Goal: Task Accomplishment & Management: Manage account settings

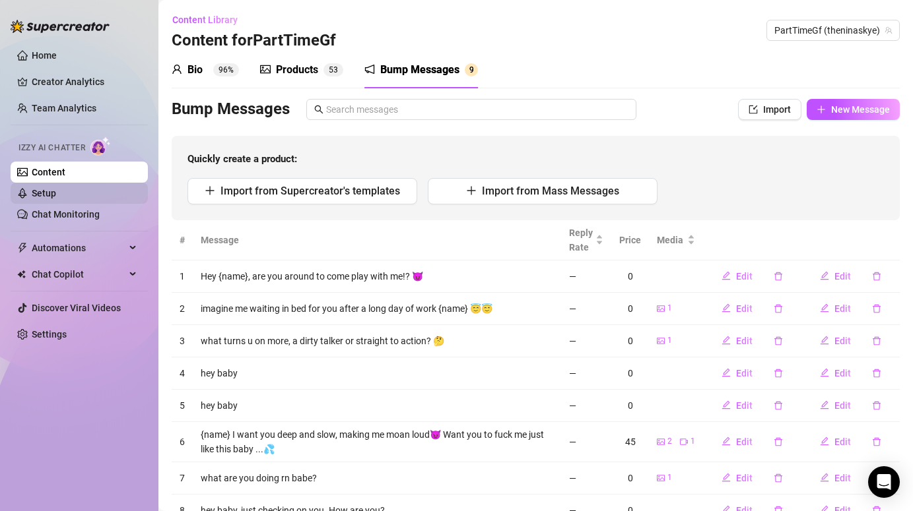
click at [53, 196] on link "Setup" at bounding box center [44, 193] width 24 height 11
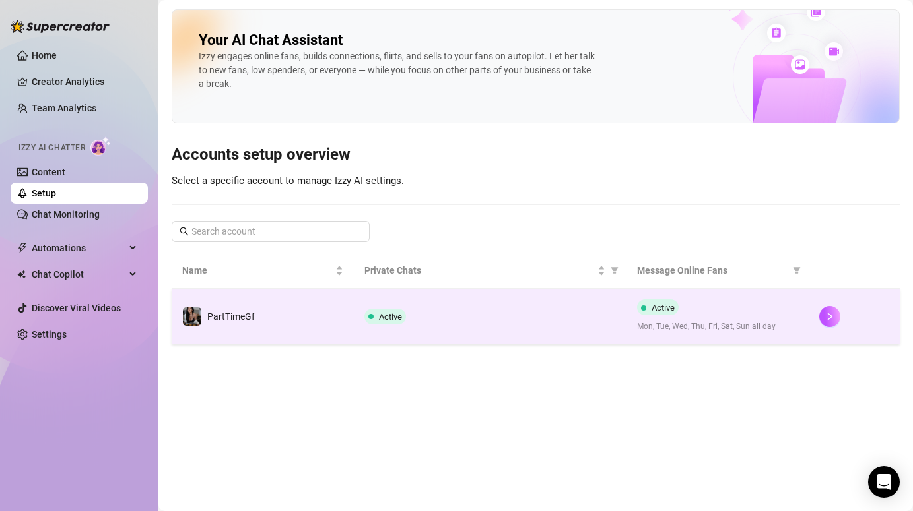
click at [260, 335] on td "PartTimeGf" at bounding box center [263, 316] width 182 height 55
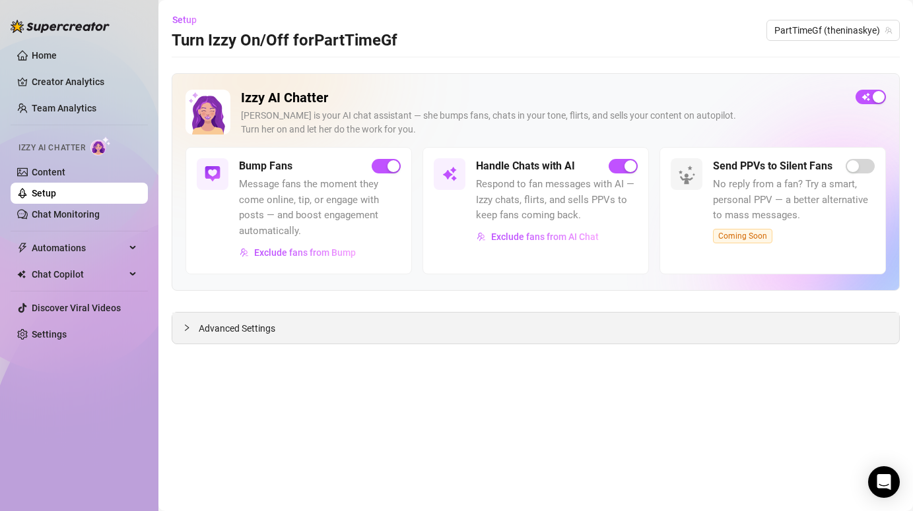
click at [211, 333] on span "Advanced Settings" at bounding box center [237, 328] width 77 height 15
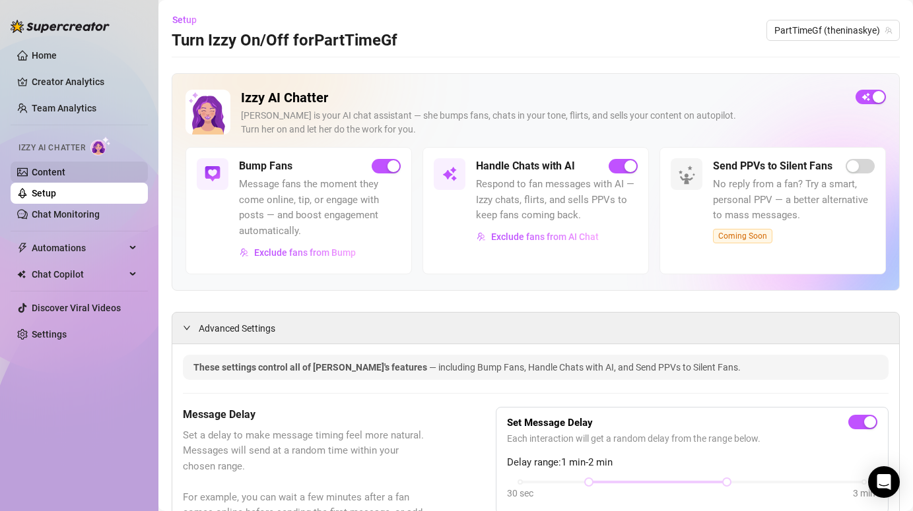
click at [65, 167] on link "Content" at bounding box center [49, 172] width 34 height 11
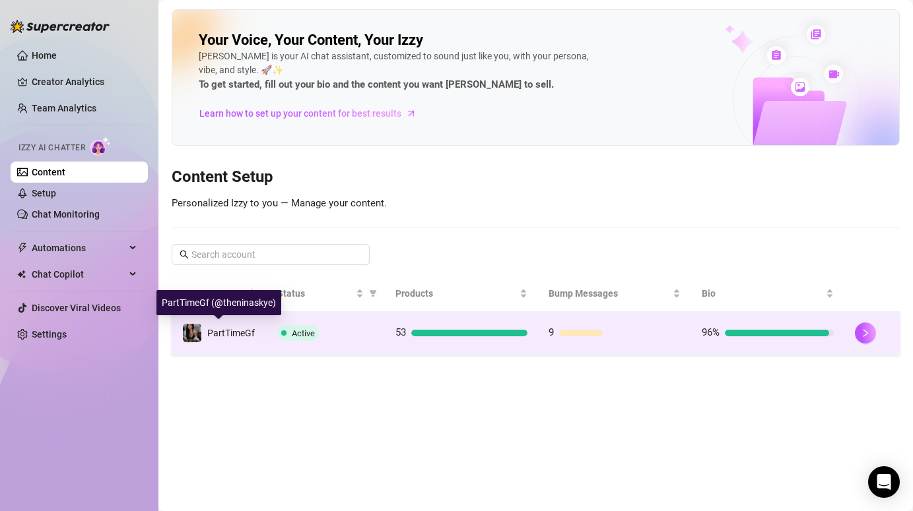
click at [227, 335] on span "PartTimeGf" at bounding box center [231, 333] width 48 height 11
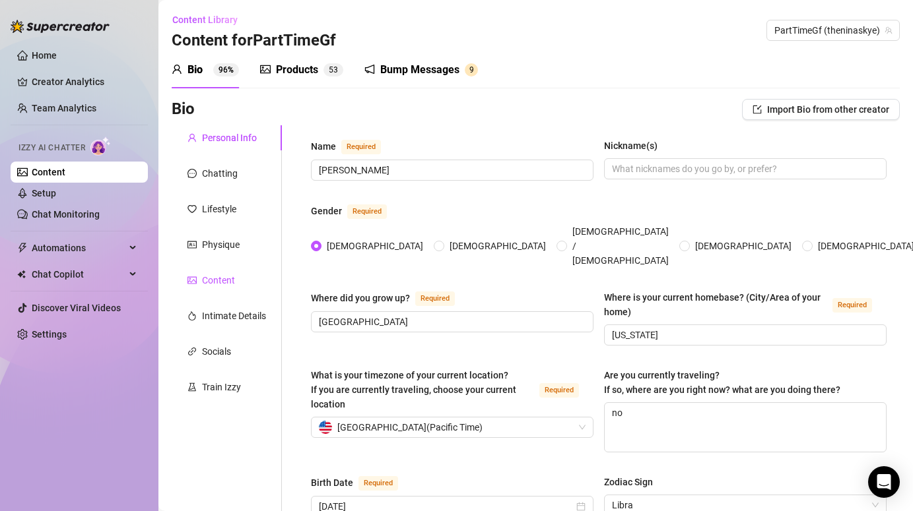
click at [216, 284] on div "Content" at bounding box center [218, 280] width 33 height 15
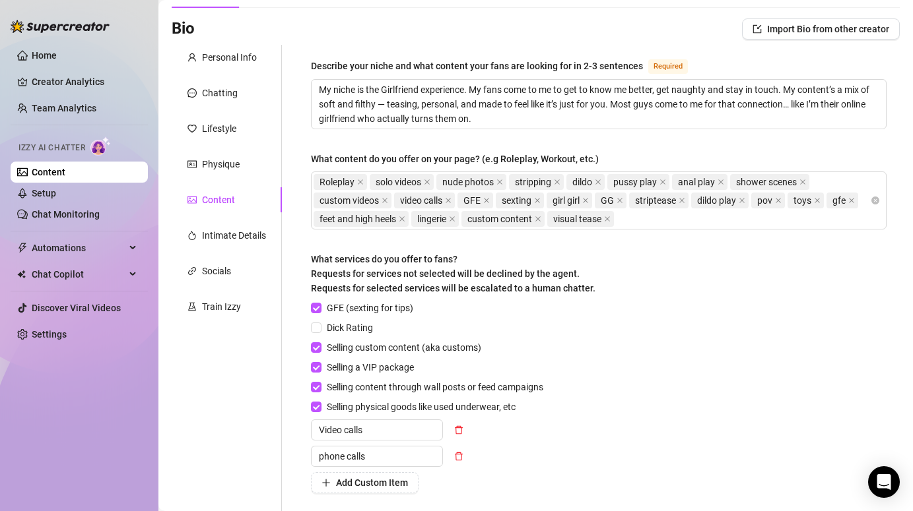
scroll to position [91, 0]
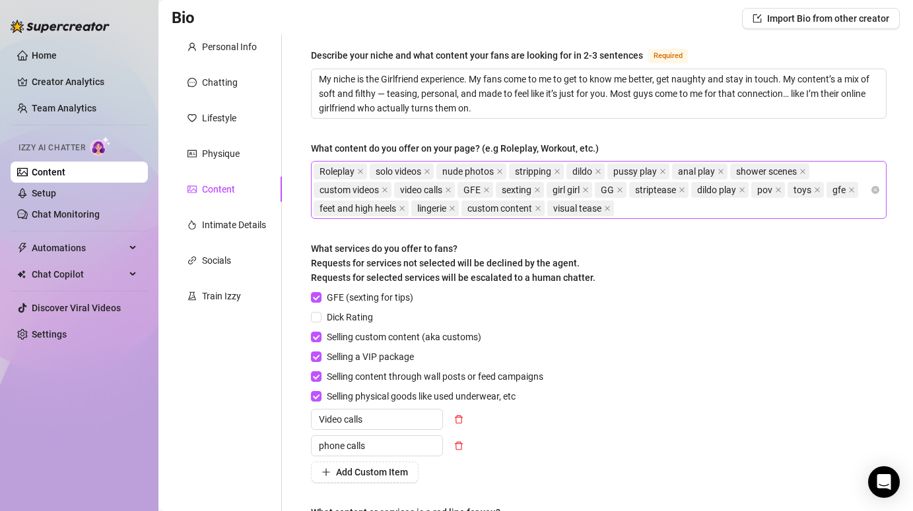
click at [655, 209] on div "Roleplay solo videos nude photos stripping dildo pussy play anal play shower sc…" at bounding box center [591, 189] width 556 height 55
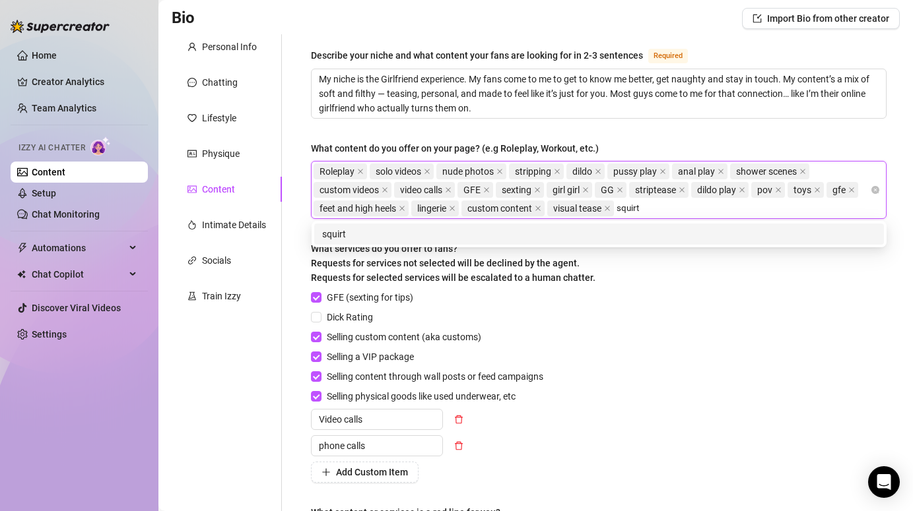
type input "squirt"
type input "\"
type input "squirting"
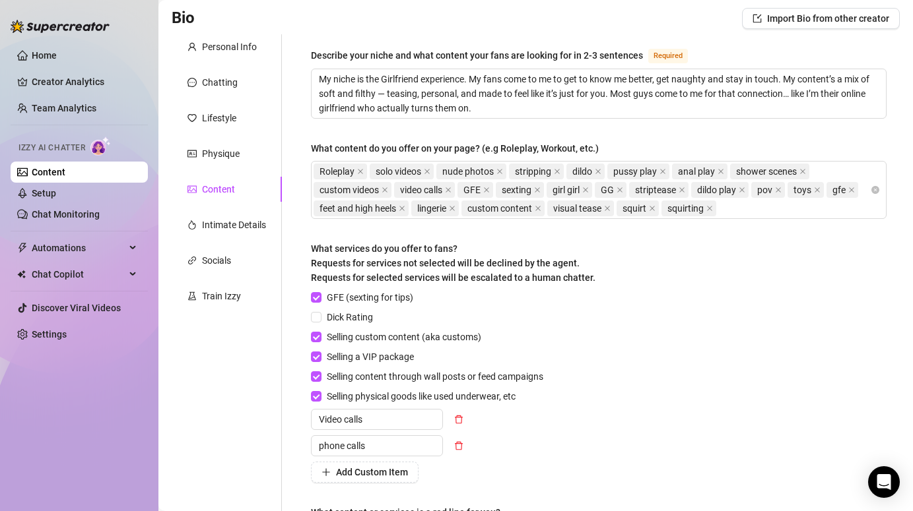
click at [295, 293] on div "Describe your niche and what content your fans are looking for in 2-3 sentences…" at bounding box center [591, 302] width 618 height 537
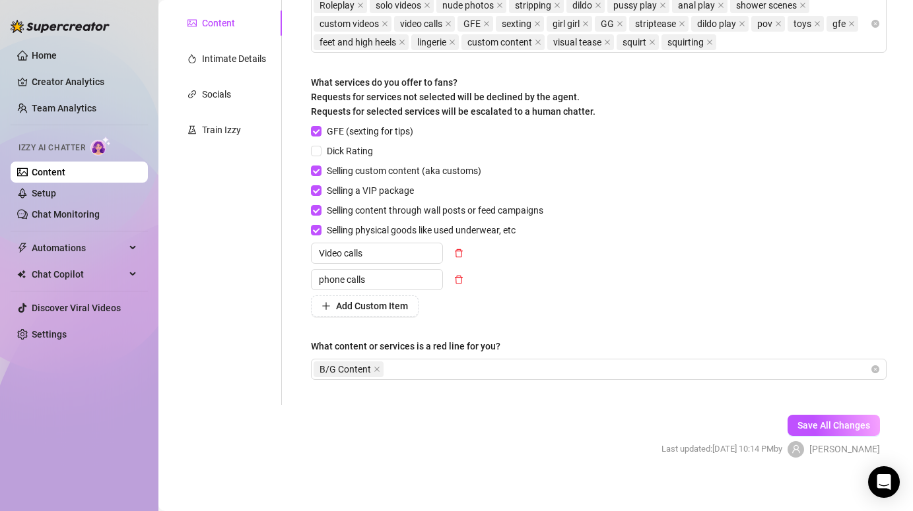
scroll to position [266, 0]
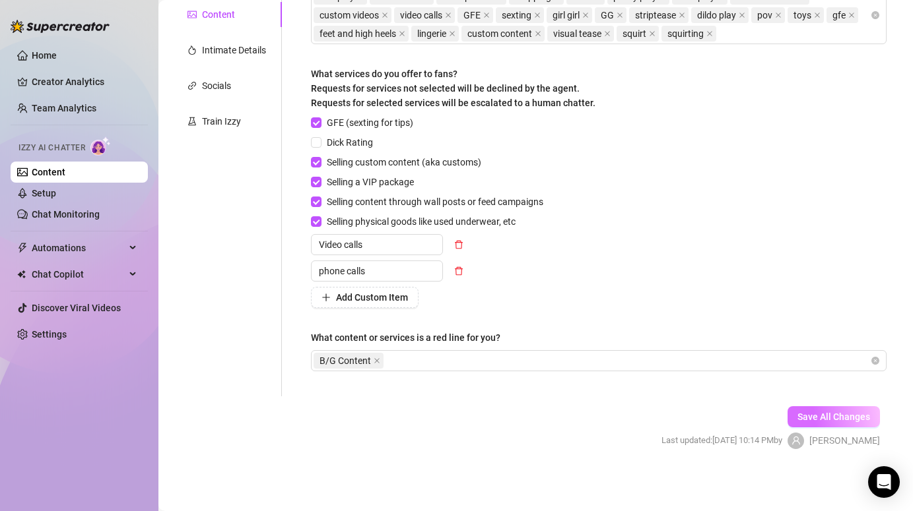
click at [826, 410] on button "Save All Changes" at bounding box center [833, 417] width 92 height 21
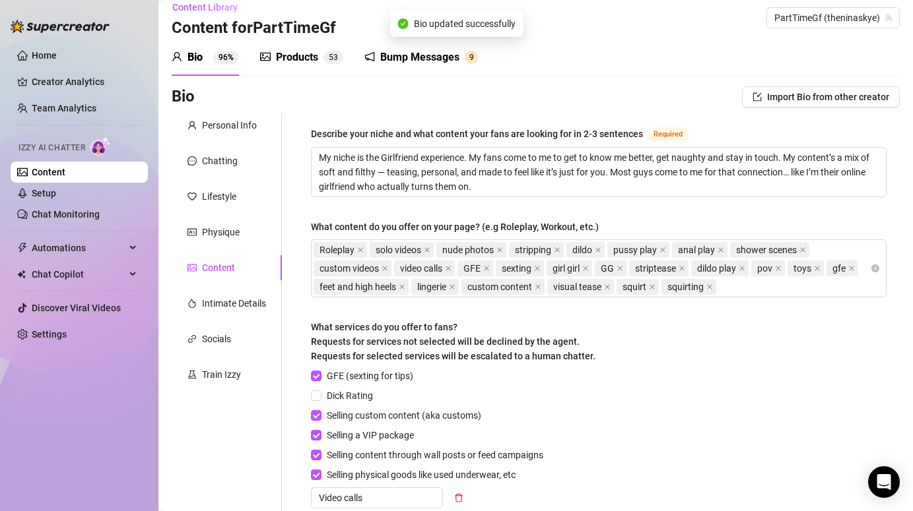
scroll to position [0, 0]
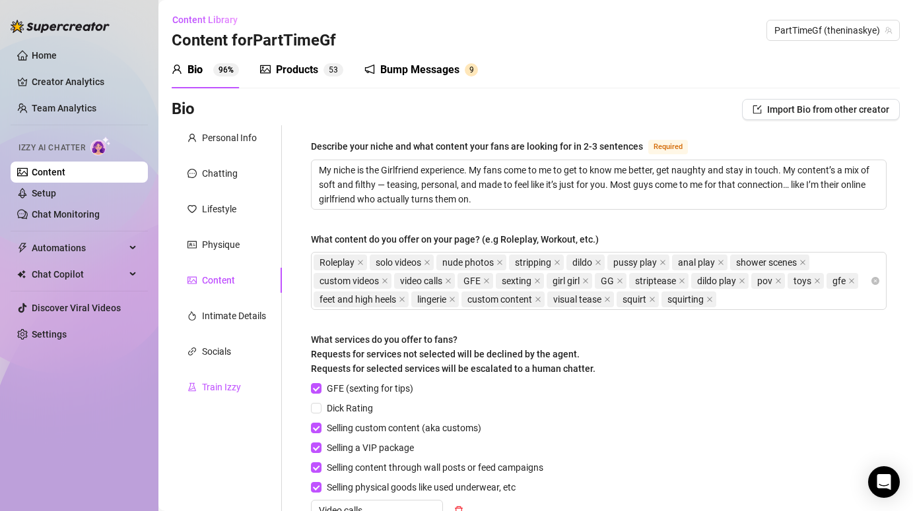
click at [201, 389] on div "Train Izzy" at bounding box center [213, 387] width 53 height 15
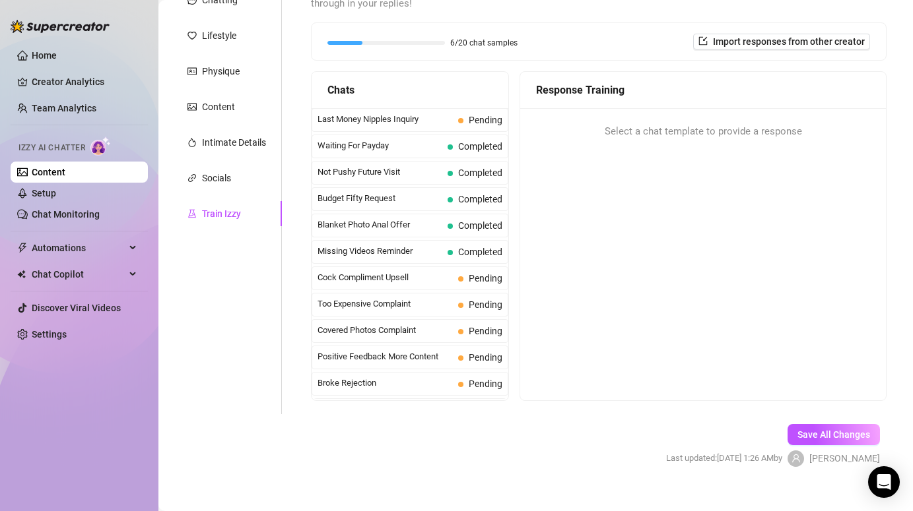
scroll to position [176, 0]
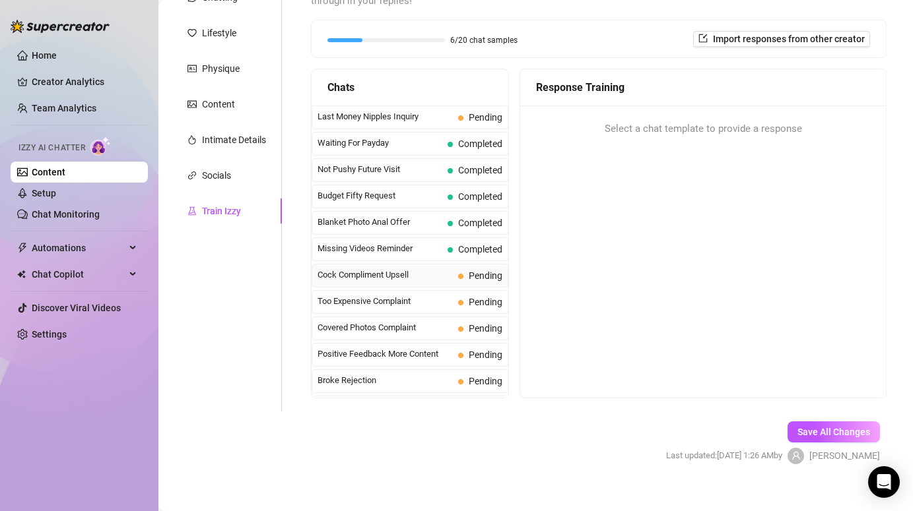
click at [468, 269] on span "Pending" at bounding box center [480, 276] width 44 height 15
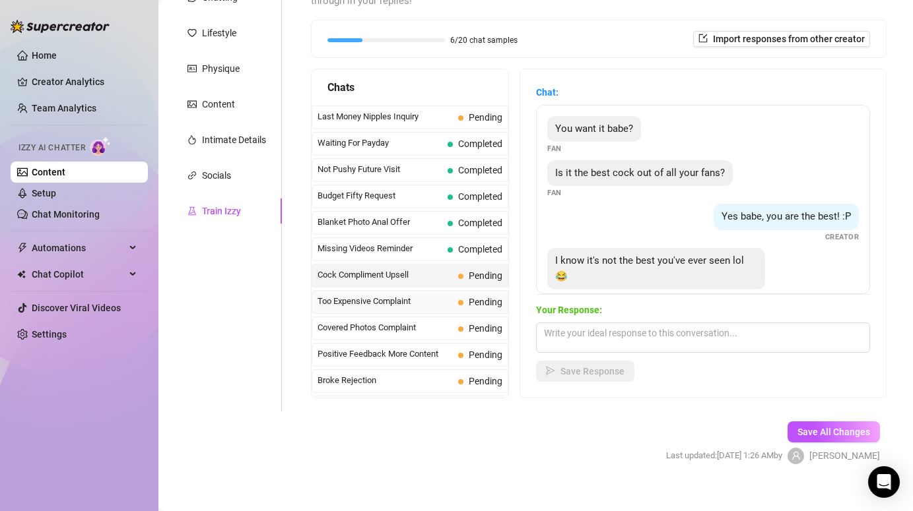
click at [395, 295] on span "Too Expensive Complaint" at bounding box center [384, 301] width 135 height 13
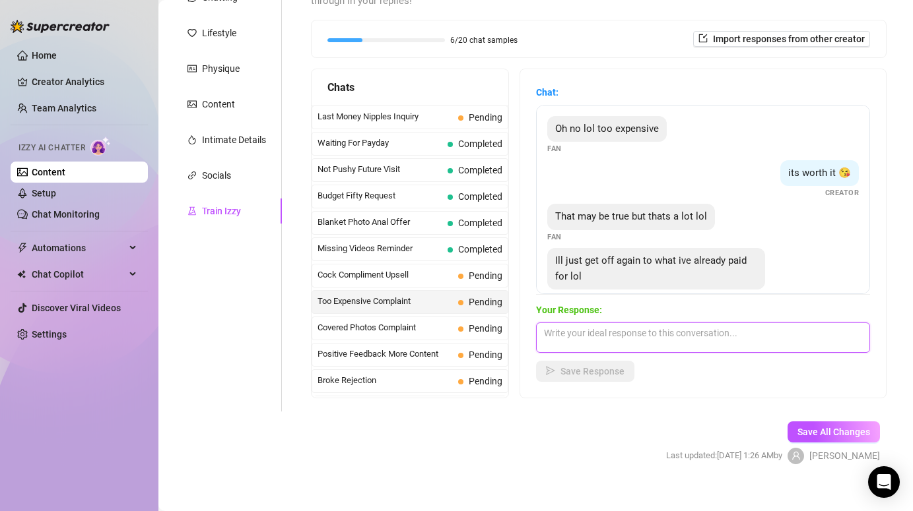
click at [576, 326] on textarea at bounding box center [703, 338] width 334 height 30
type textarea "m"
type textarea "W"
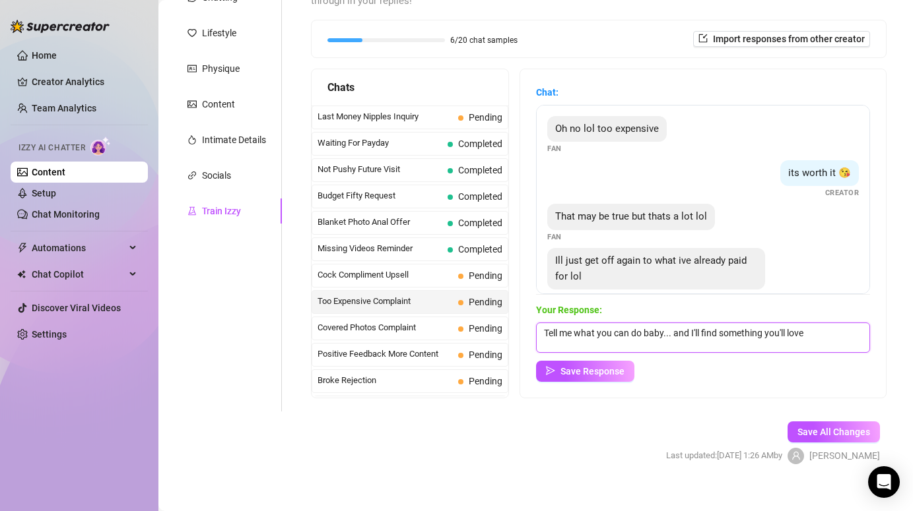
click at [706, 323] on textarea "Tell me what you can do baby... and I'll find something you'll love" at bounding box center [703, 338] width 334 height 30
type textarea "Tell me what you can do baby... and I'll send something you'll love"
click at [602, 366] on span "Save Response" at bounding box center [592, 371] width 64 height 11
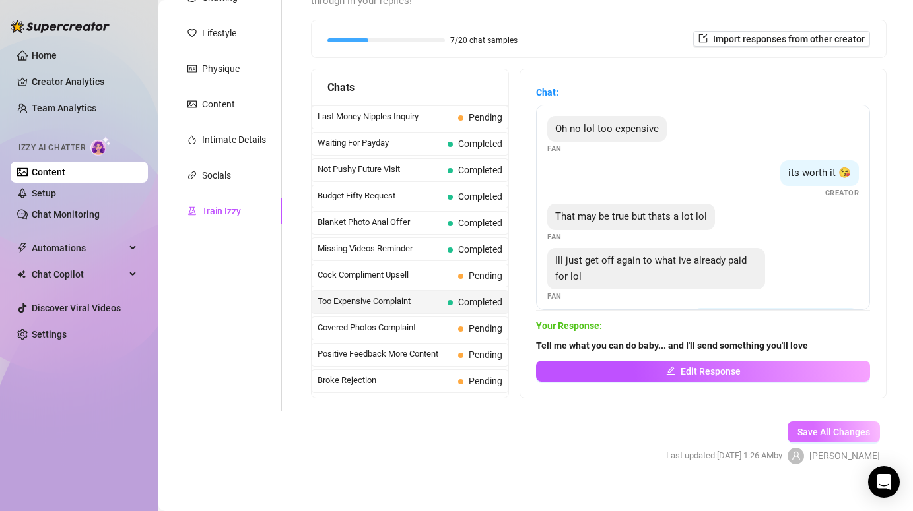
click at [824, 427] on span "Save All Changes" at bounding box center [833, 432] width 73 height 11
click at [424, 269] on span "Cock Compliment Upsell" at bounding box center [384, 275] width 135 height 13
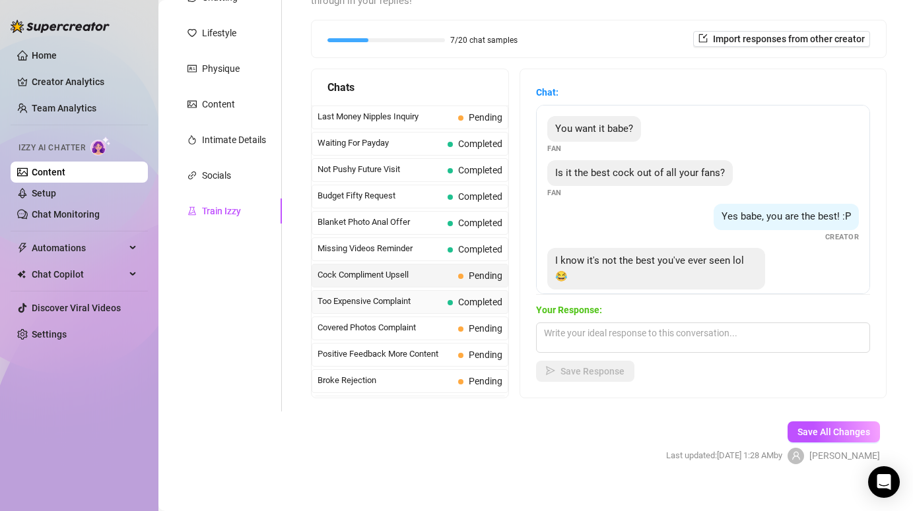
click at [372, 295] on span "Too Expensive Complaint" at bounding box center [379, 301] width 125 height 13
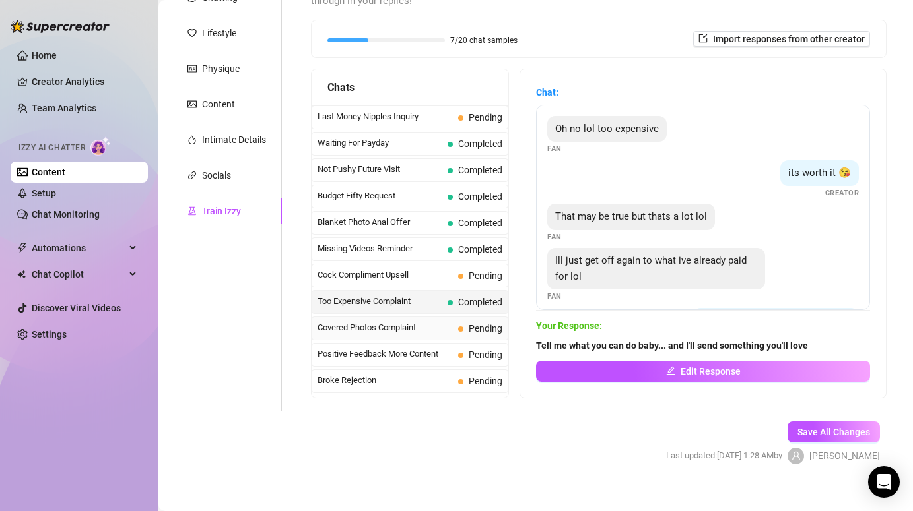
click at [437, 321] on span "Covered Photos Complaint" at bounding box center [384, 327] width 135 height 13
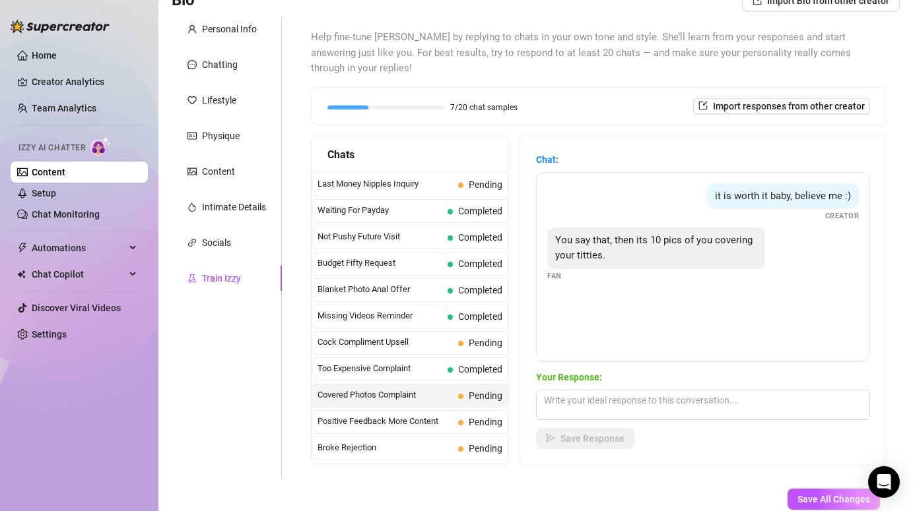
scroll to position [114, 0]
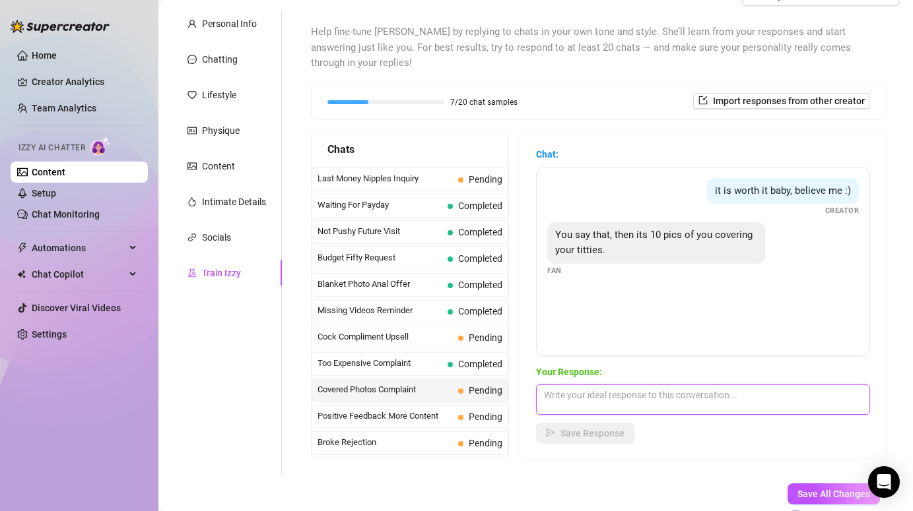
click at [601, 391] on textarea at bounding box center [703, 400] width 334 height 30
type textarea "W"
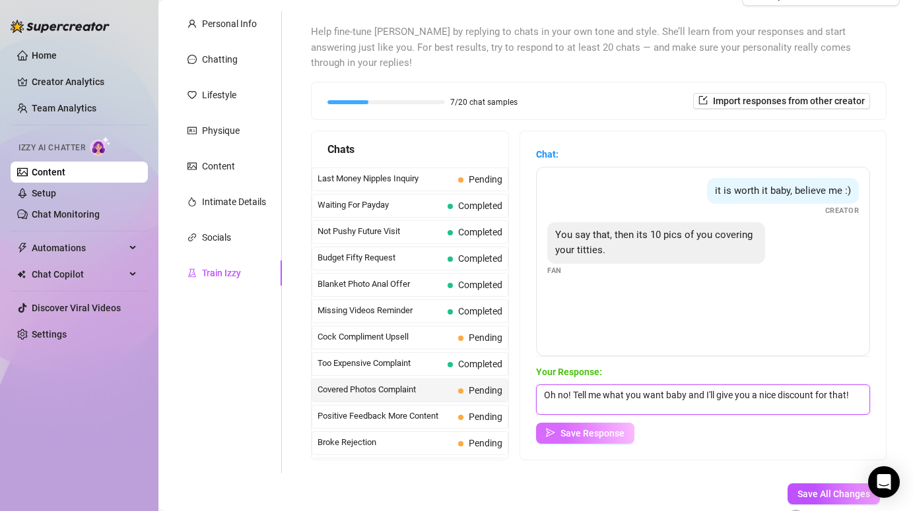
type textarea "Oh no! Tell me what you want baby and I'll give you a nice discount for that!"
click at [598, 423] on button "Save Response" at bounding box center [585, 433] width 98 height 21
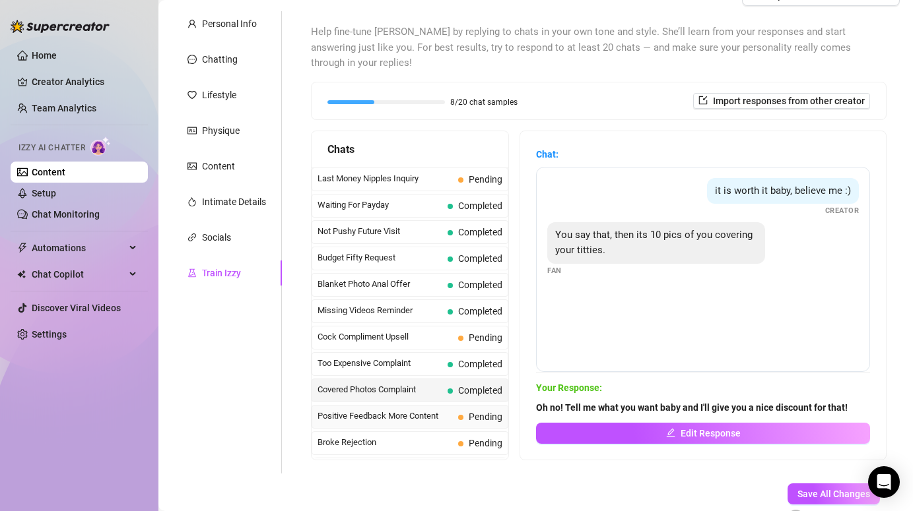
click at [440, 410] on span "Positive Feedback More Content" at bounding box center [384, 416] width 135 height 13
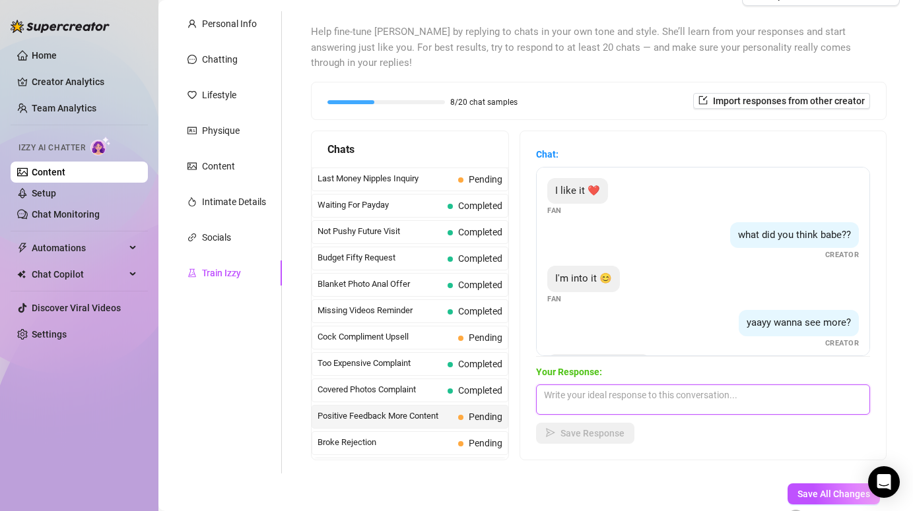
click at [560, 385] on textarea at bounding box center [703, 400] width 334 height 30
type textarea "R"
type textarea "L"
type textarea "What would turn you on the most right now?"
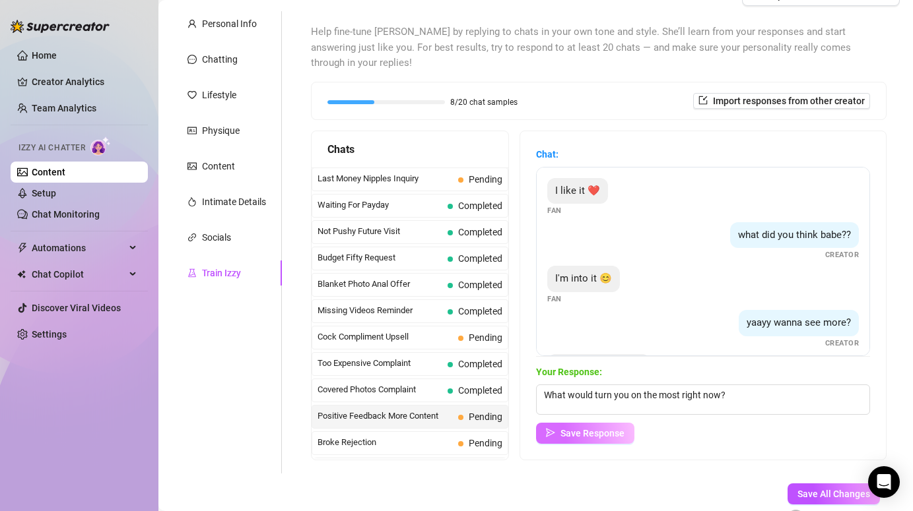
click at [592, 428] on span "Save Response" at bounding box center [592, 433] width 64 height 11
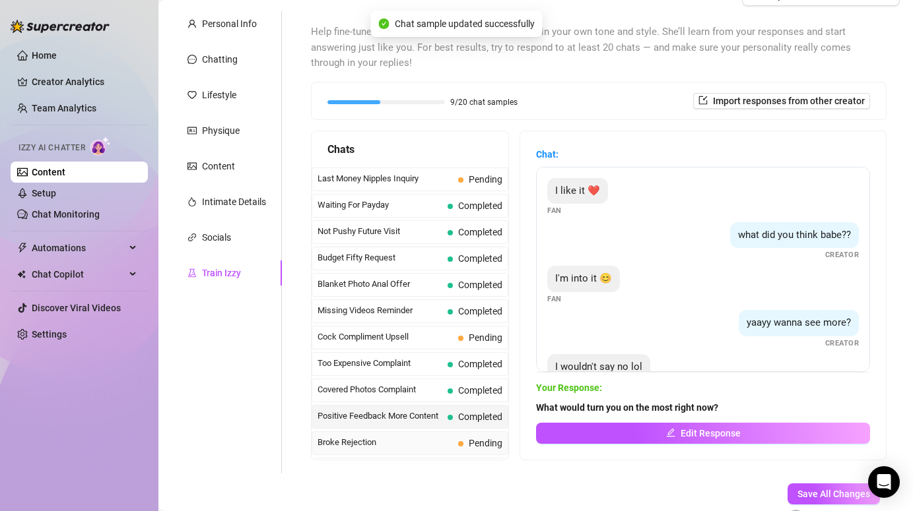
click at [410, 435] on div "Broke Rejection Pending" at bounding box center [409, 444] width 197 height 24
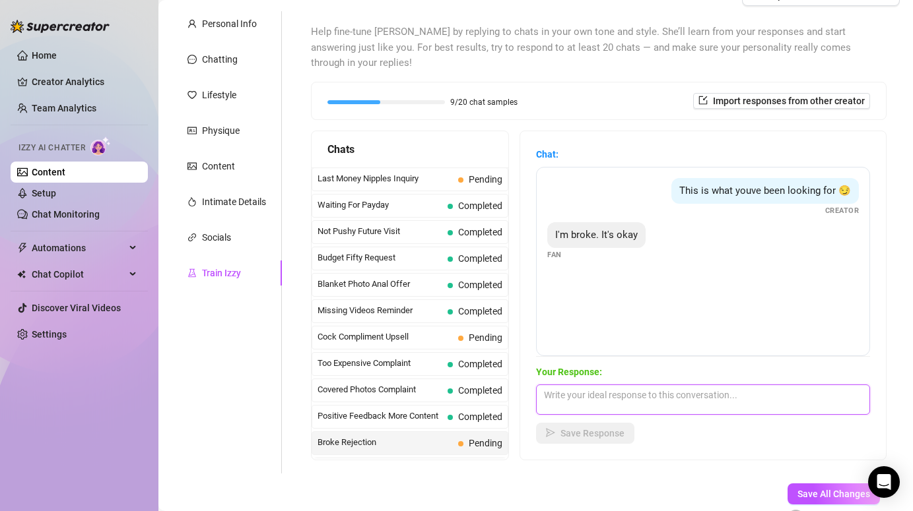
click at [595, 394] on textarea at bounding box center [703, 400] width 334 height 30
type textarea "Well you're already here, might as well have a little peek"
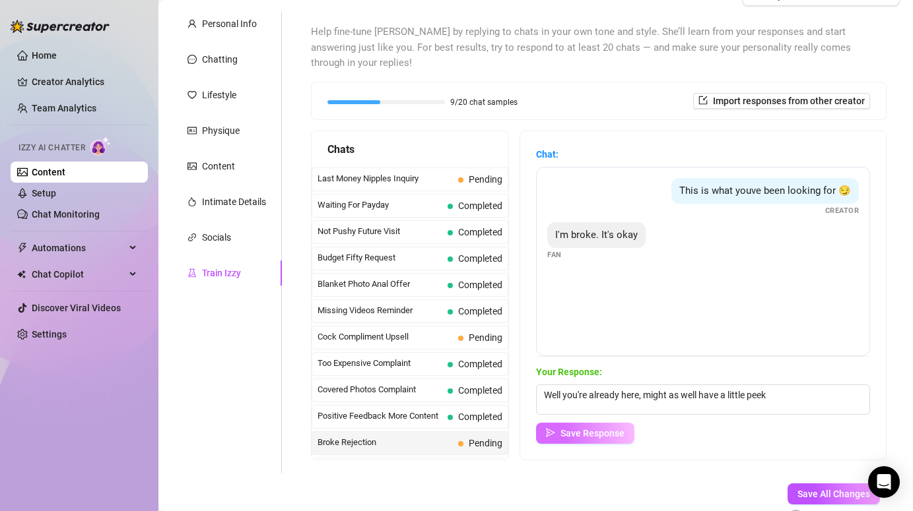
click at [588, 424] on button "Save Response" at bounding box center [585, 433] width 98 height 21
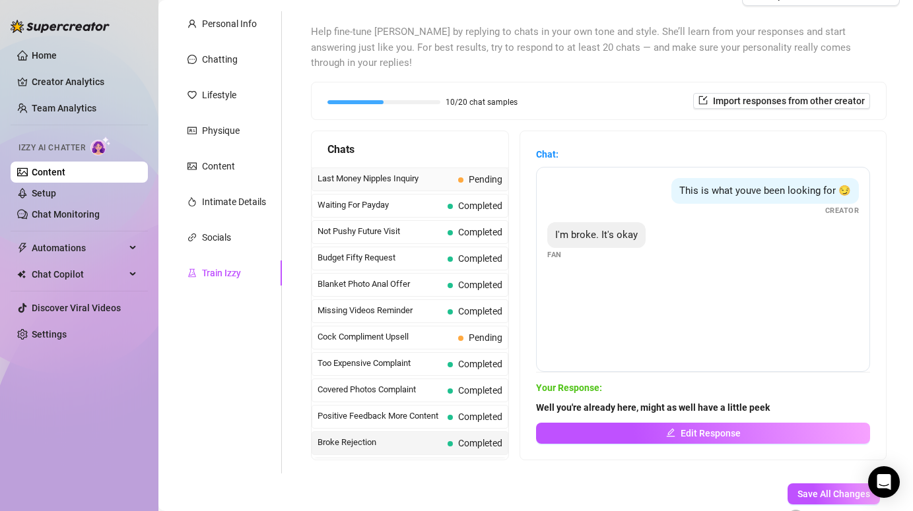
click at [466, 172] on span "Pending" at bounding box center [480, 179] width 44 height 15
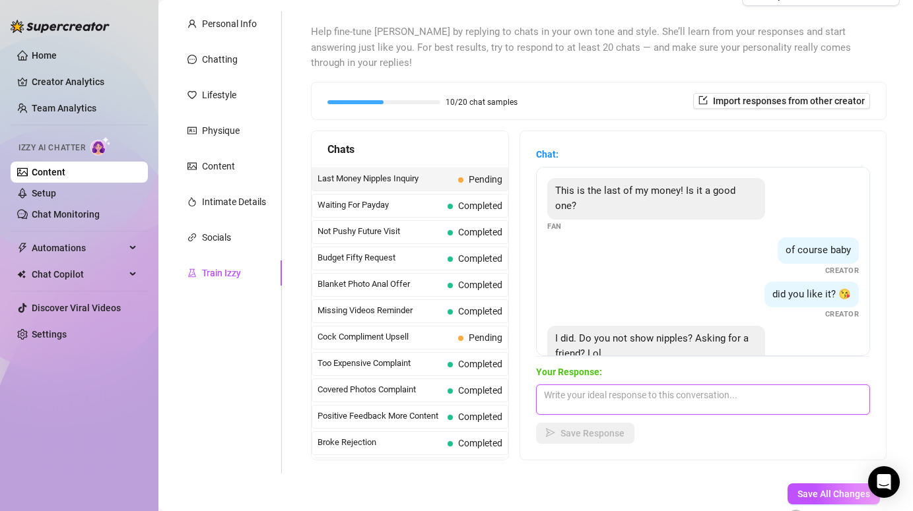
click at [643, 385] on textarea at bounding box center [703, 400] width 334 height 30
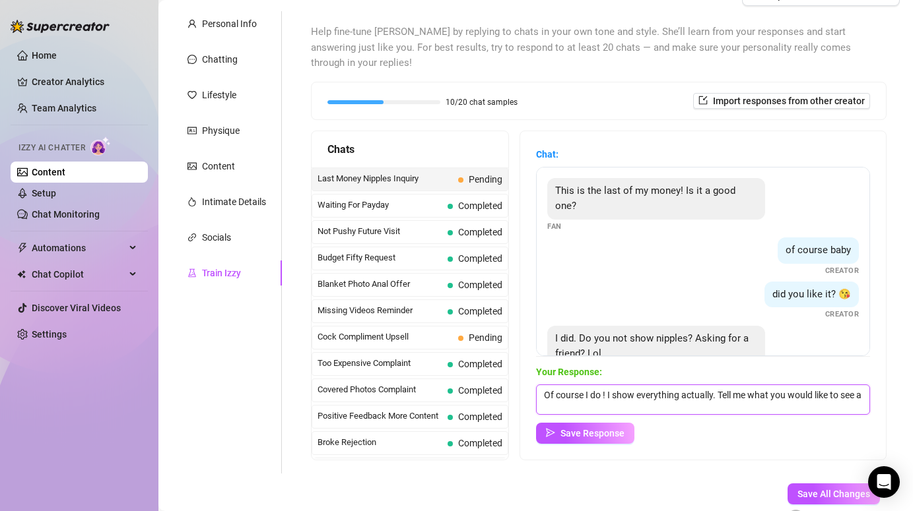
scroll to position [1, 0]
type textarea "Of course I do ! I show everything actually. Tell me what you would like to see…"
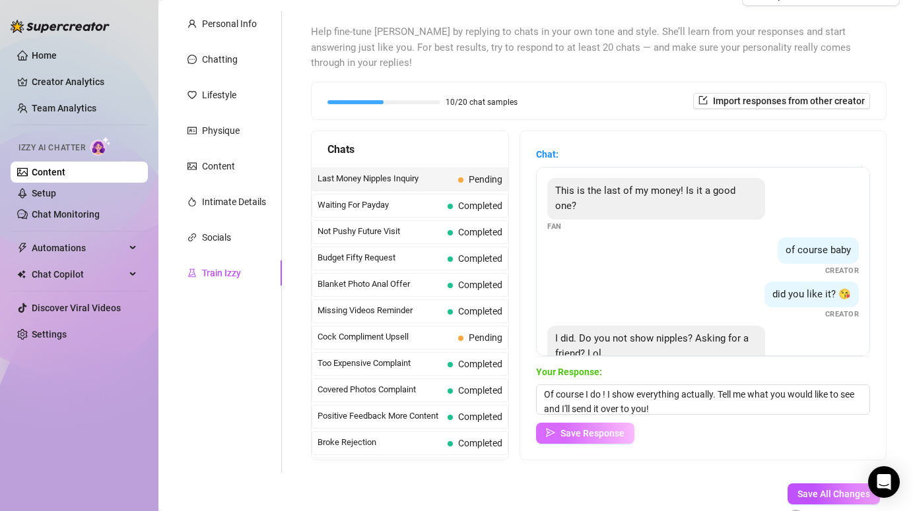
click at [616, 428] on span "Save Response" at bounding box center [592, 433] width 64 height 11
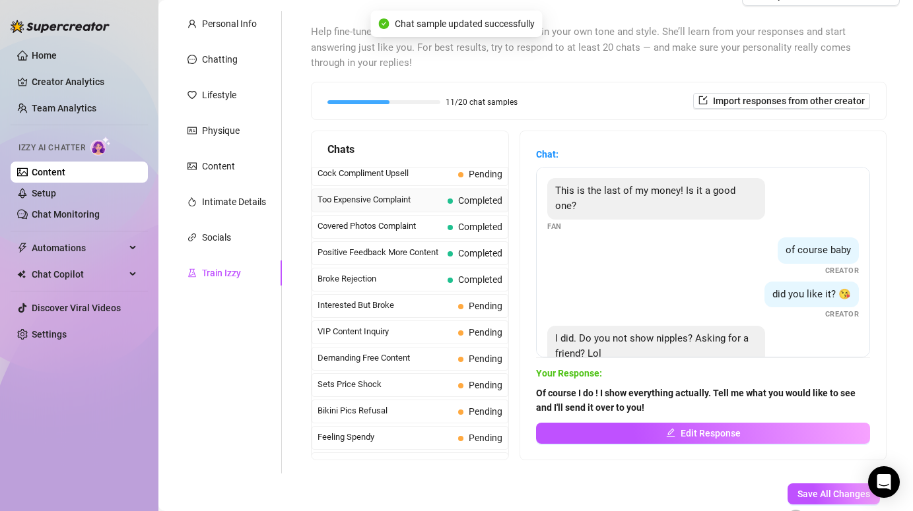
scroll to position [171, 0]
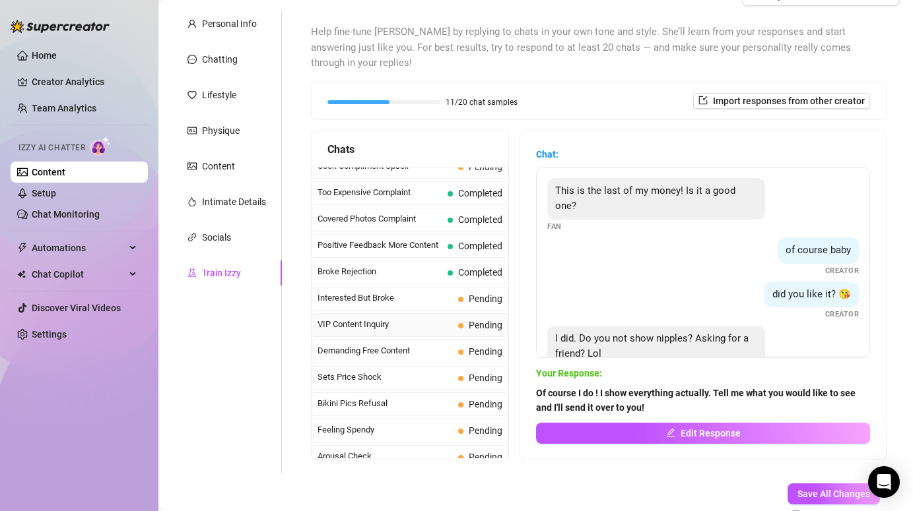
click at [392, 318] on span "VIP Content Inquiry" at bounding box center [384, 324] width 135 height 13
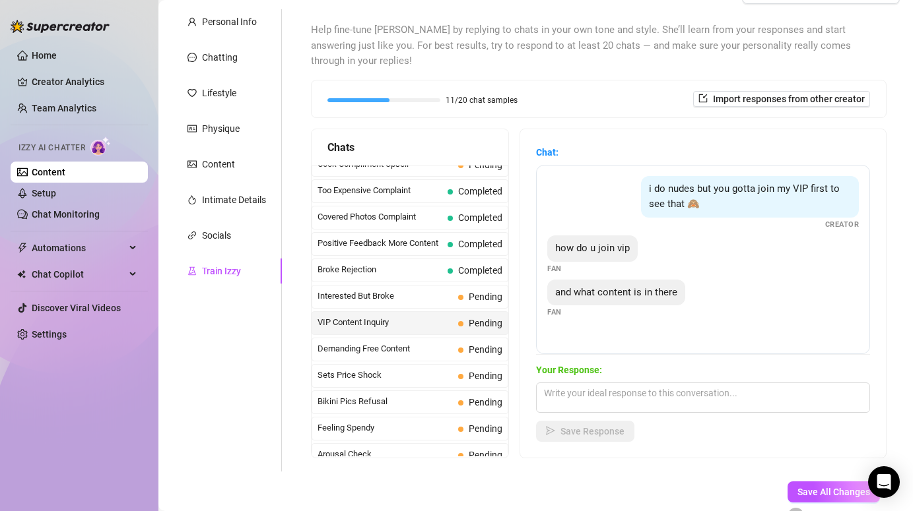
scroll to position [125, 0]
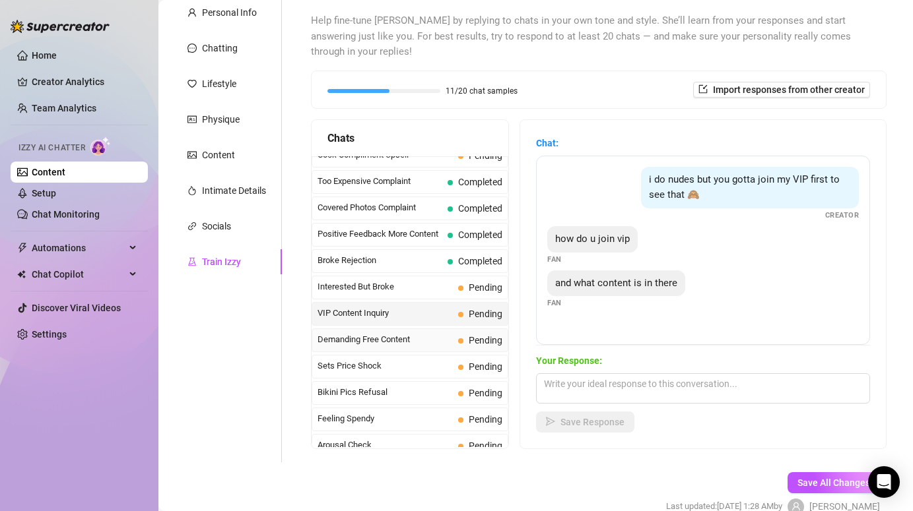
click at [401, 333] on span "Demanding Free Content" at bounding box center [384, 339] width 135 height 13
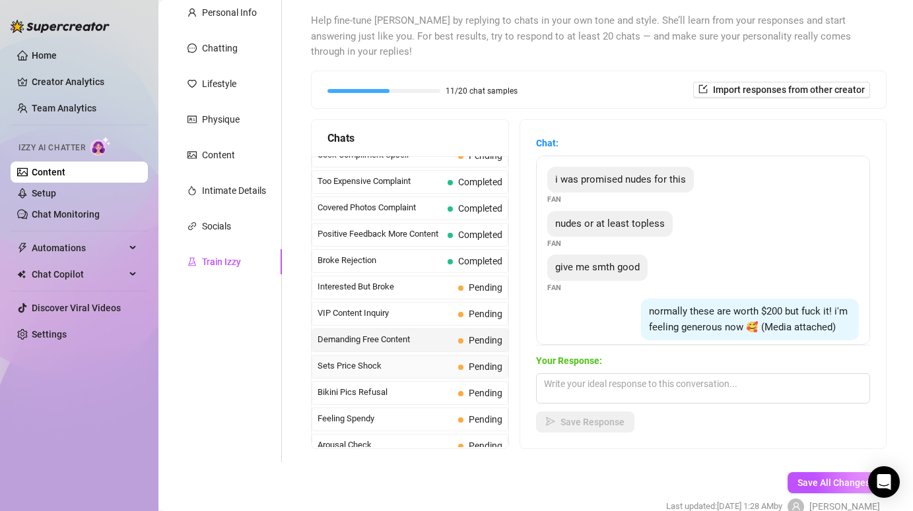
click at [370, 360] on span "Sets Price Shock" at bounding box center [384, 366] width 135 height 13
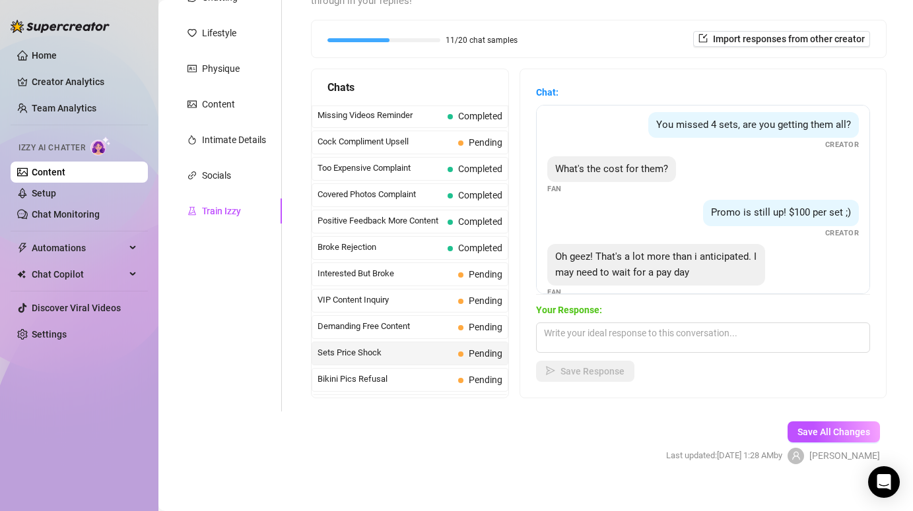
scroll to position [3, 0]
click at [407, 373] on span "Bikini Pics Refusal" at bounding box center [384, 379] width 135 height 13
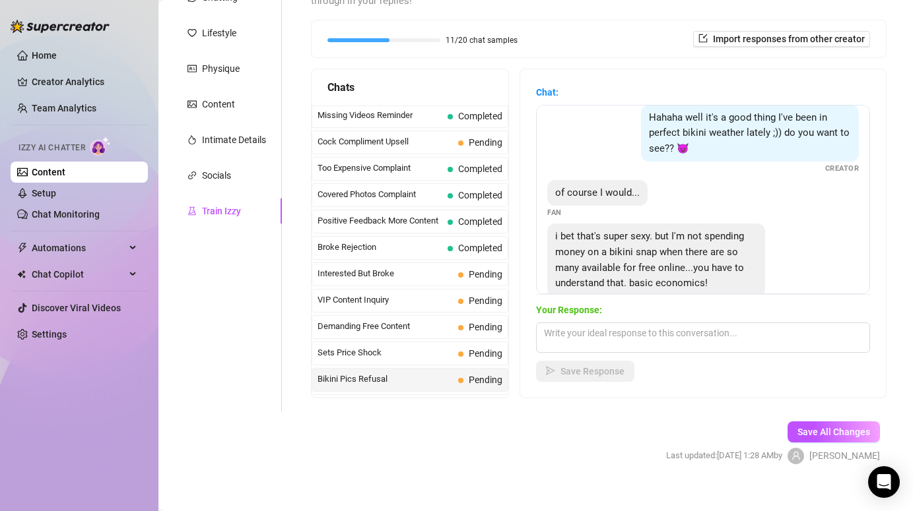
scroll to position [13, 0]
click at [639, 325] on textarea at bounding box center [703, 338] width 334 height 30
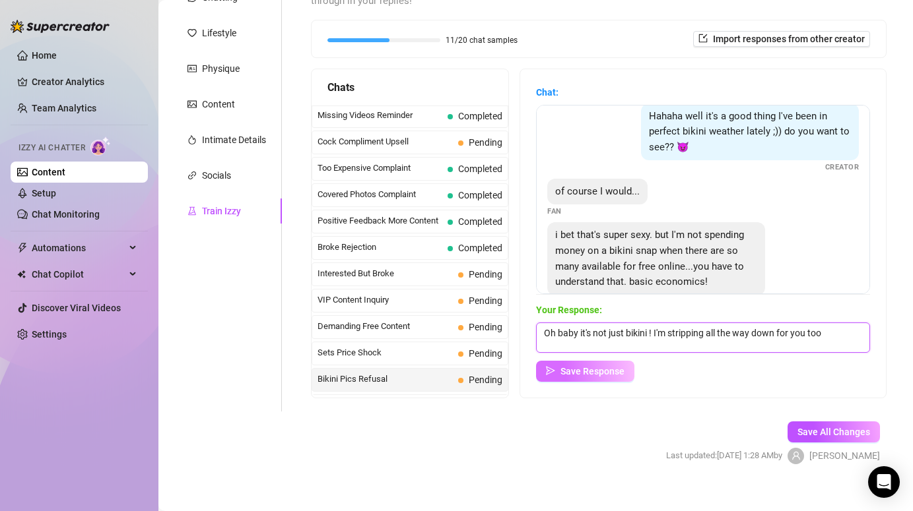
type textarea "Oh baby it's not just bikini ! I'm stripping all the way down for you too"
click at [598, 363] on button "Save Response" at bounding box center [585, 371] width 98 height 21
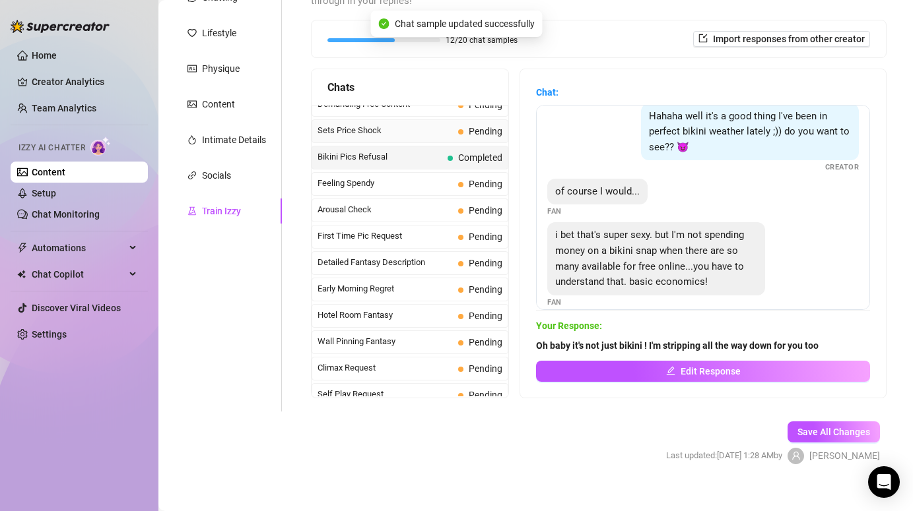
scroll to position [365, 0]
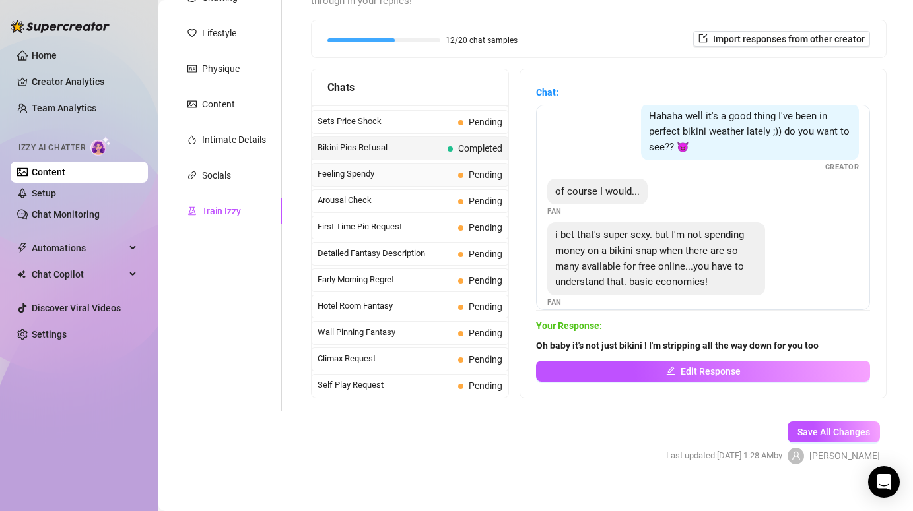
click at [395, 168] on span "Feeling Spendy" at bounding box center [384, 174] width 135 height 13
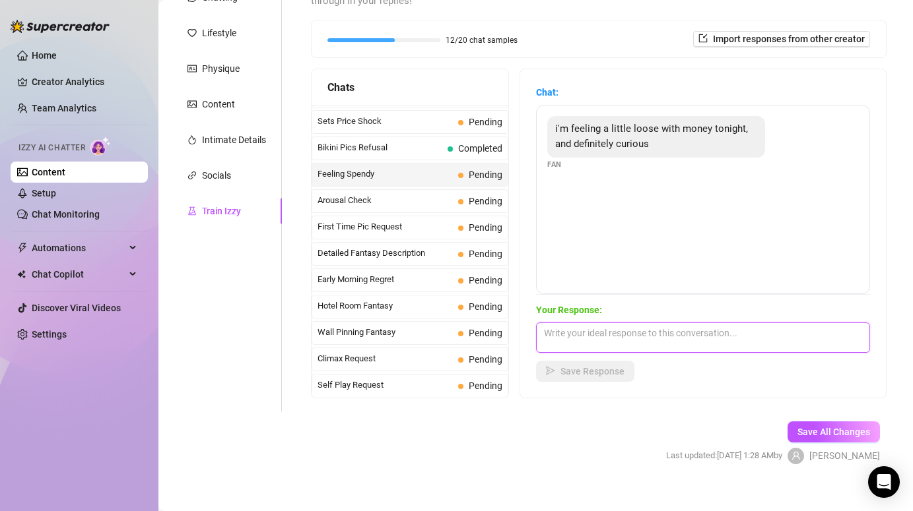
click at [573, 323] on textarea at bounding box center [703, 338] width 334 height 30
type textarea "Mmm... baby tell me, what are you in the mood for tonight?"
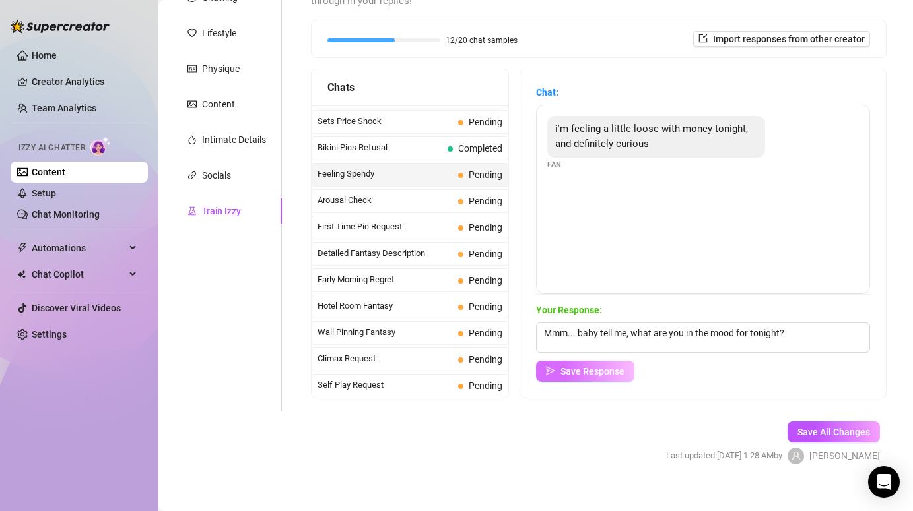
click at [598, 366] on span "Save Response" at bounding box center [592, 371] width 64 height 11
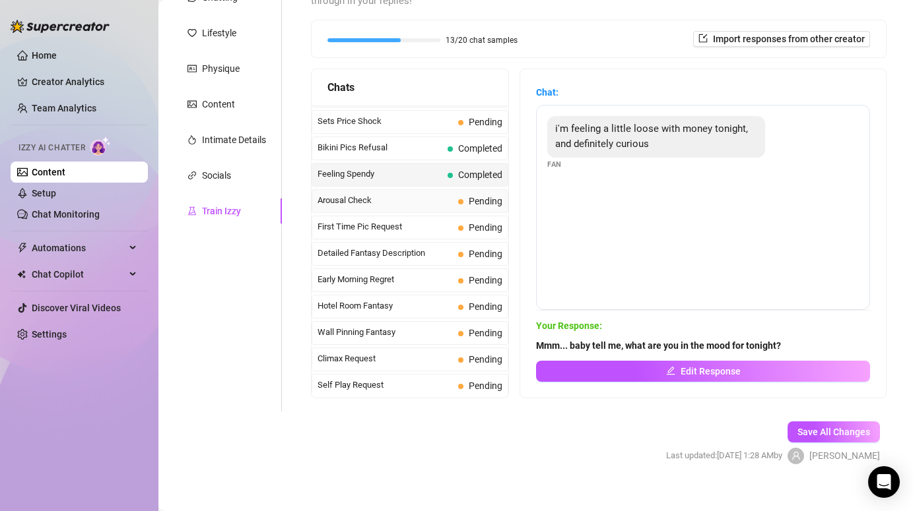
click at [447, 194] on span "Arousal Check" at bounding box center [384, 200] width 135 height 13
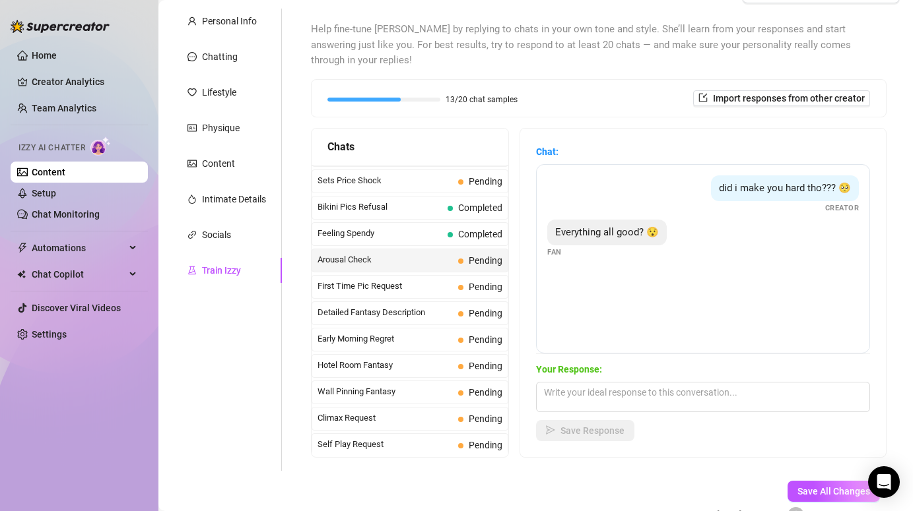
scroll to position [119, 0]
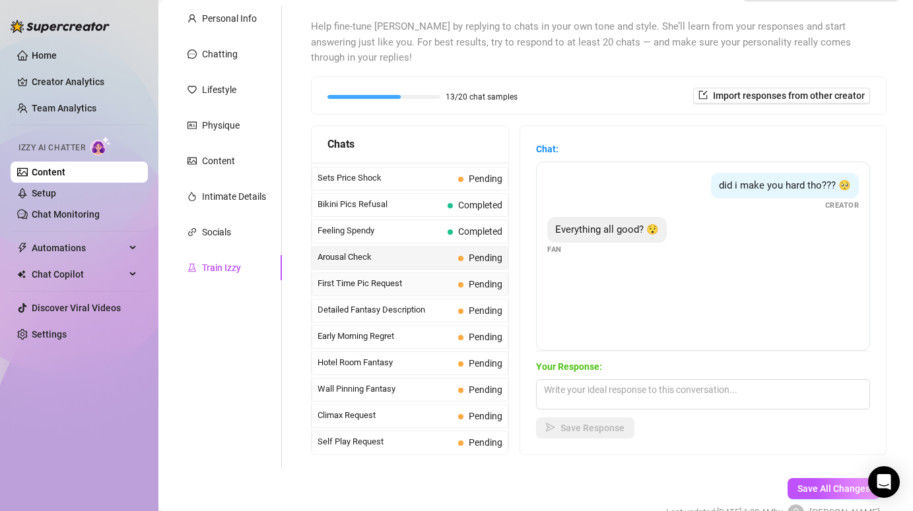
click at [385, 277] on span "First Time Pic Request" at bounding box center [384, 283] width 135 height 13
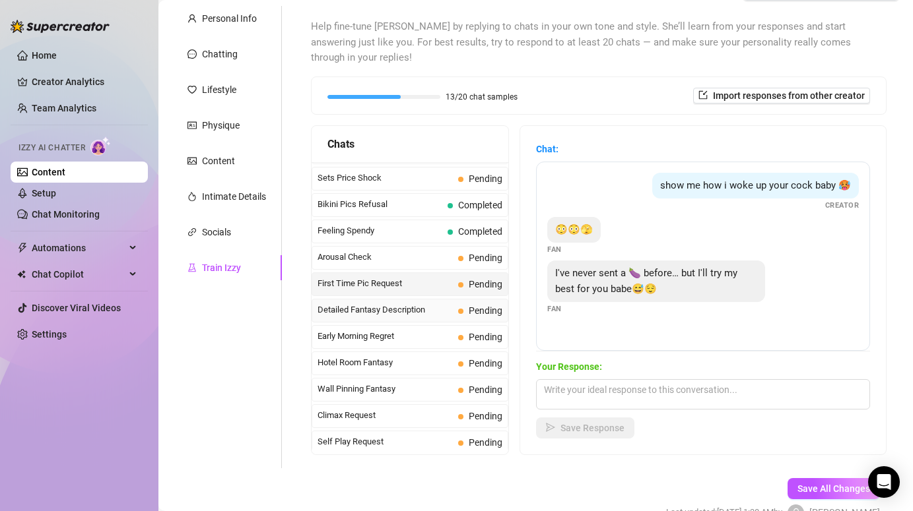
click at [390, 304] on span "Detailed Fantasy Description" at bounding box center [384, 310] width 135 height 13
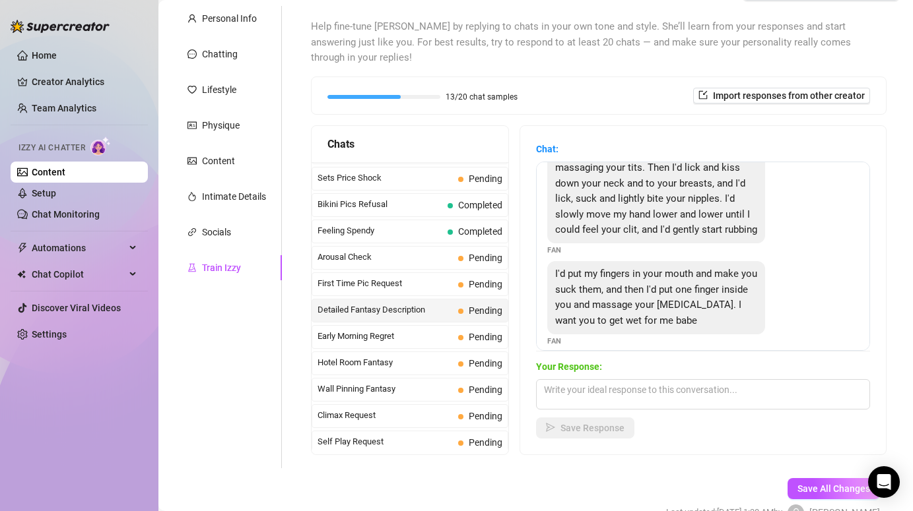
scroll to position [46, 0]
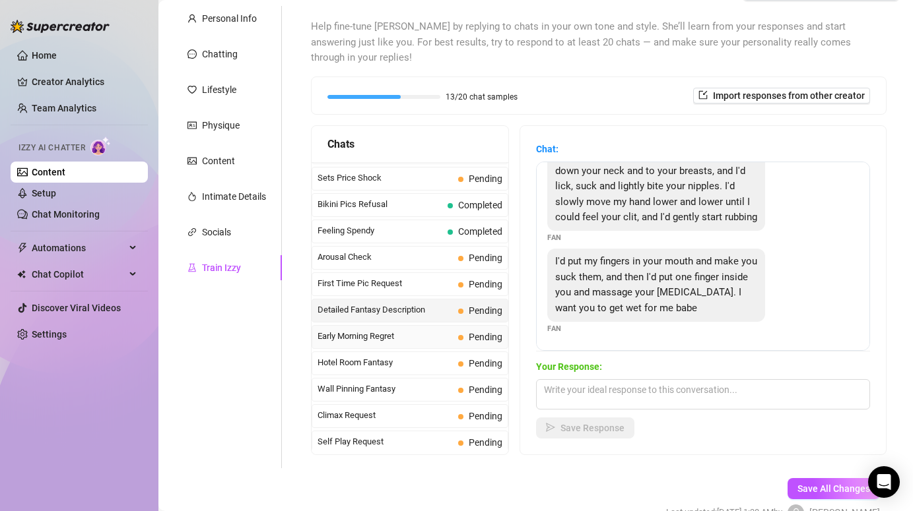
click at [372, 330] on span "Early Morning Regret" at bounding box center [384, 336] width 135 height 13
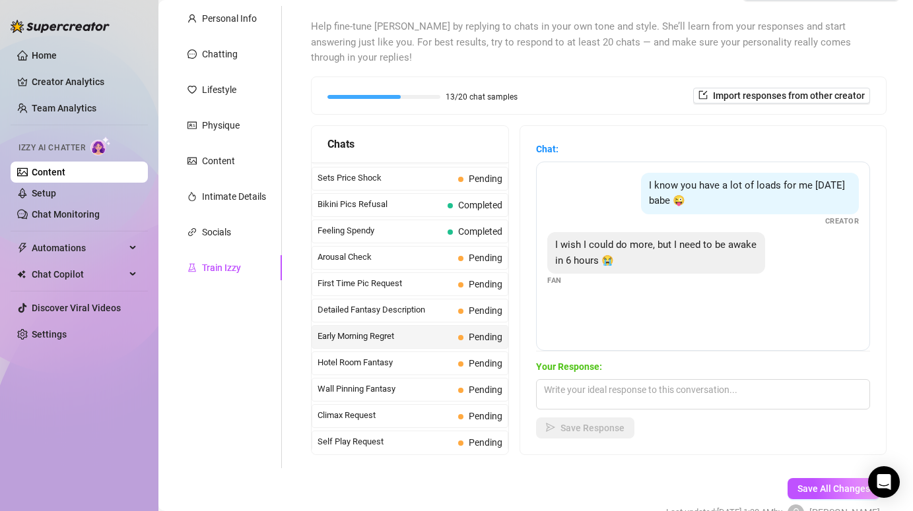
click at [364, 331] on div "Early Morning Regret Pending" at bounding box center [409, 337] width 197 height 24
click at [362, 356] on span "Hotel Room Fantasy" at bounding box center [384, 362] width 135 height 13
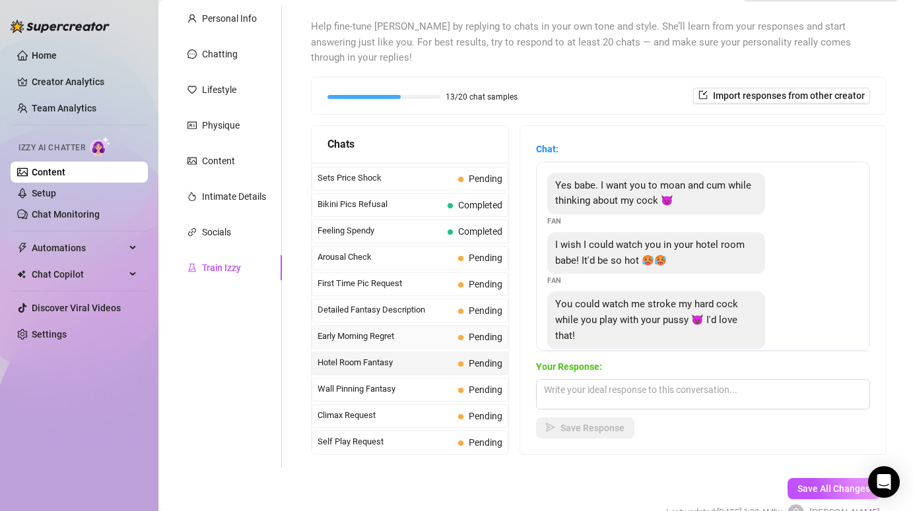
click at [361, 330] on span "Early Morning Regret" at bounding box center [384, 336] width 135 height 13
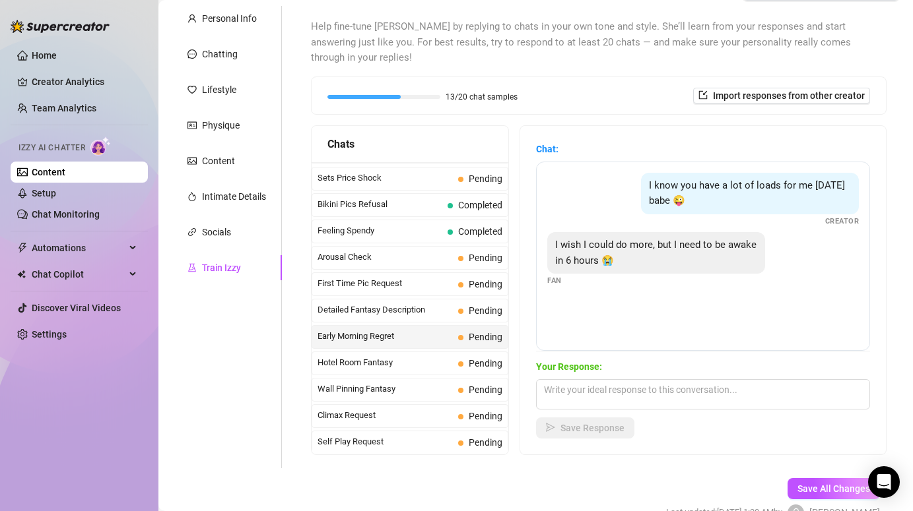
click at [352, 330] on span "Early Morning Regret" at bounding box center [384, 336] width 135 height 13
click at [348, 356] on span "Hotel Room Fantasy" at bounding box center [384, 362] width 135 height 13
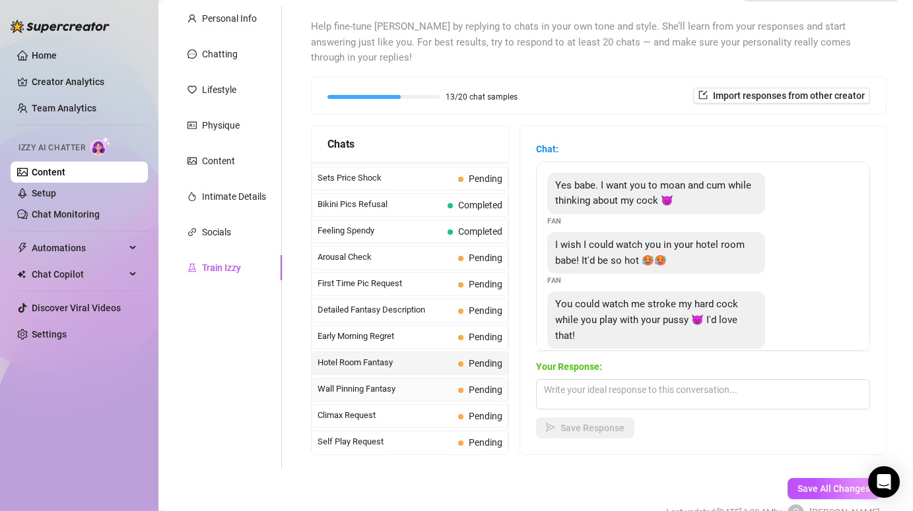
click at [351, 383] on span "Wall Pinning Fantasy" at bounding box center [384, 389] width 135 height 13
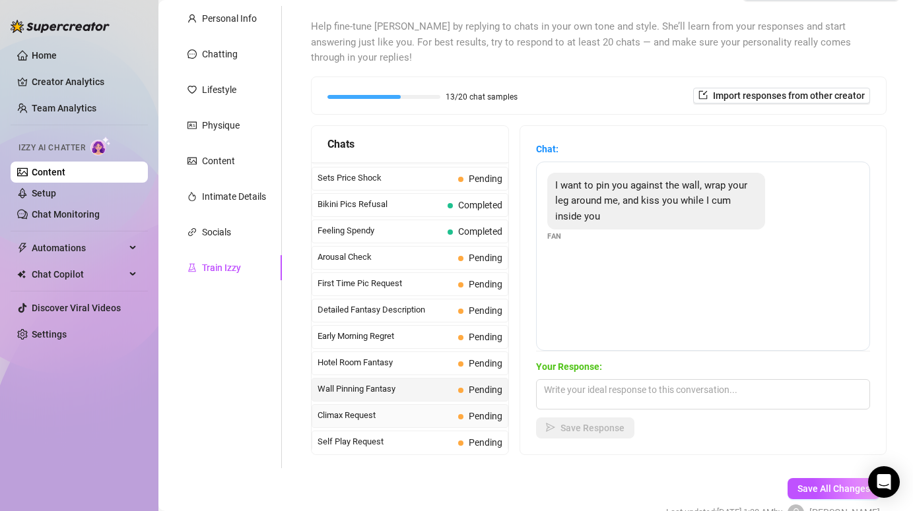
click at [348, 405] on div "Climax Request Pending" at bounding box center [409, 417] width 197 height 24
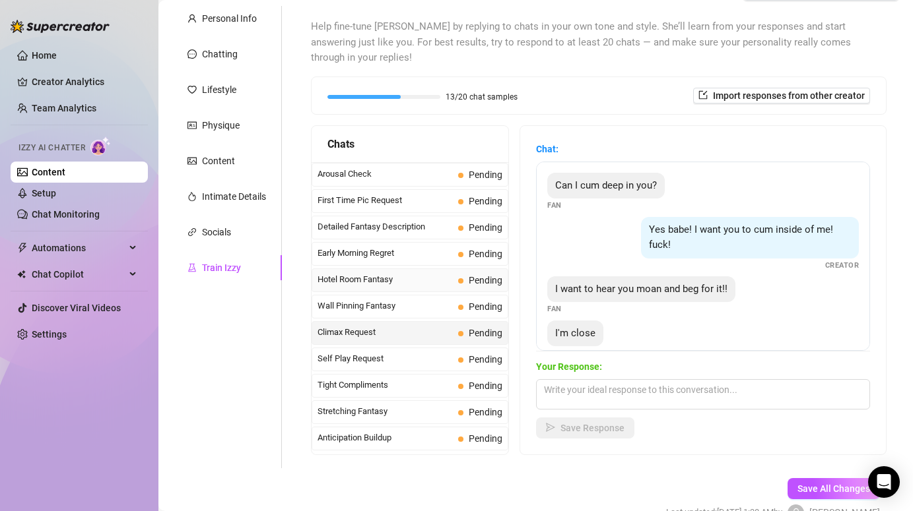
scroll to position [451, 0]
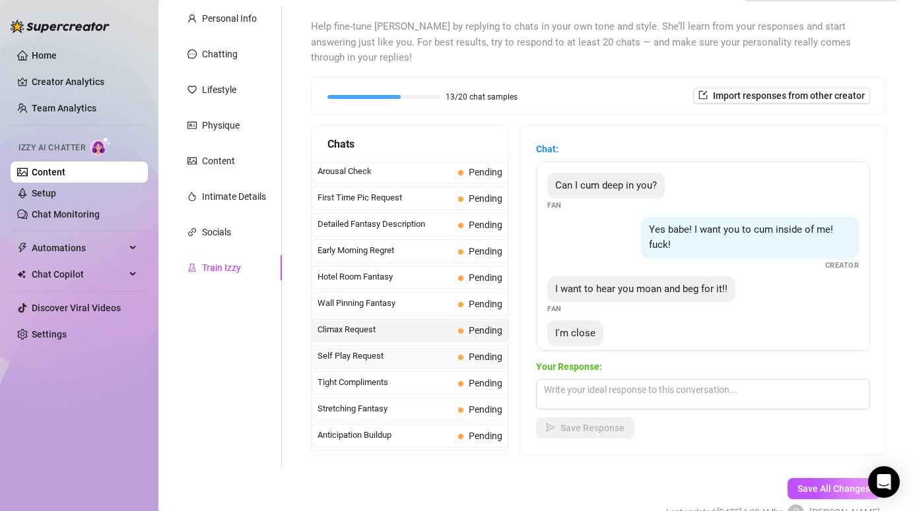
click at [391, 350] on span "Self Play Request" at bounding box center [384, 356] width 135 height 13
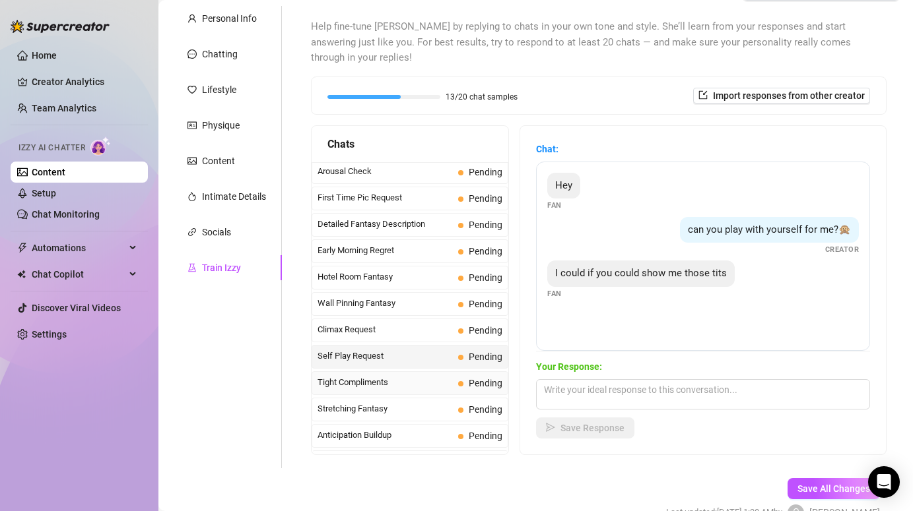
click at [392, 376] on span "Tight Compliments" at bounding box center [384, 382] width 135 height 13
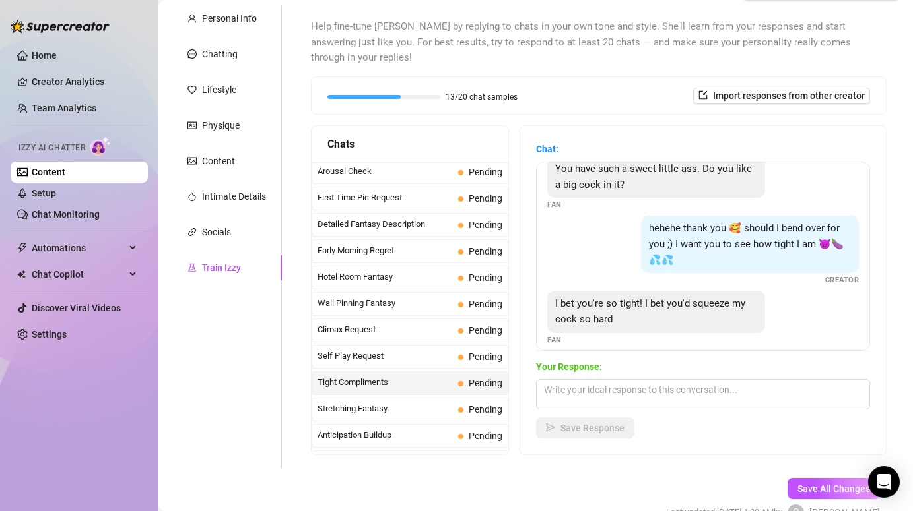
scroll to position [87, 0]
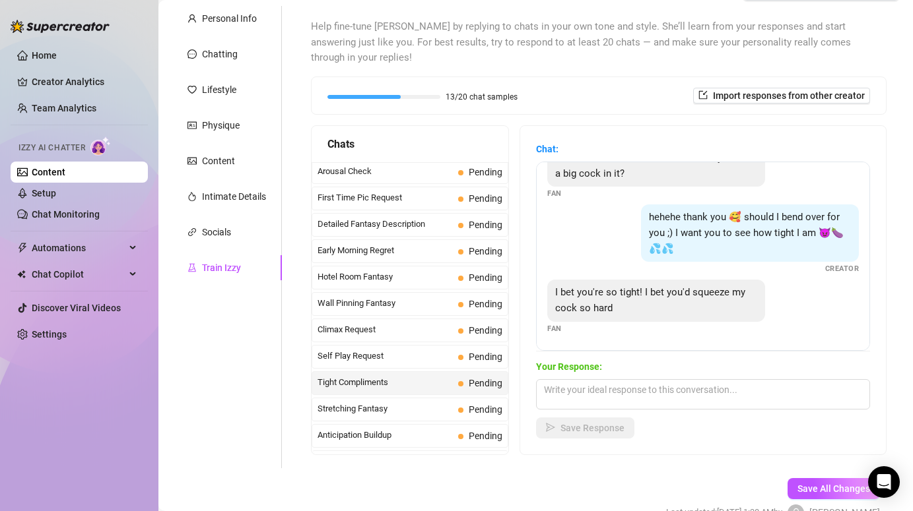
click at [382, 376] on span "Tight Compliments" at bounding box center [384, 382] width 135 height 13
click at [369, 403] on span "Stretching Fantasy" at bounding box center [384, 409] width 135 height 13
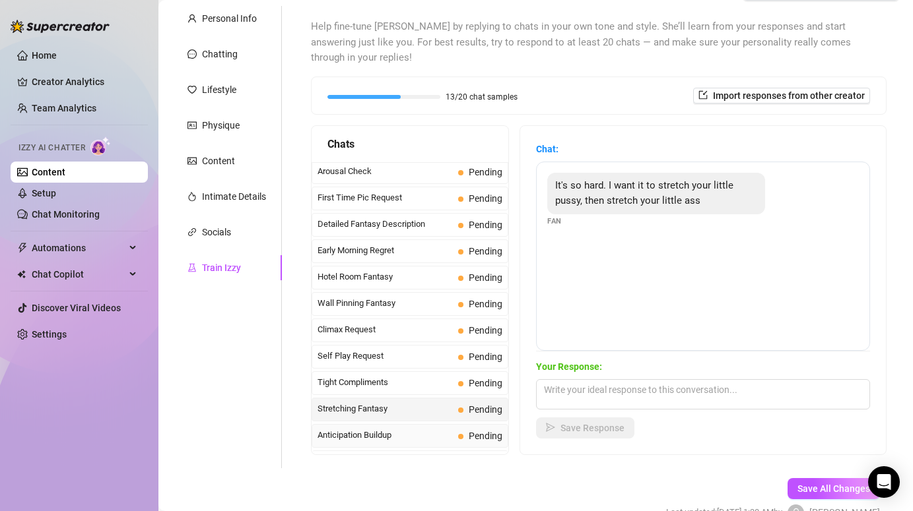
click at [380, 429] on span "Anticipation Buildup" at bounding box center [384, 435] width 135 height 13
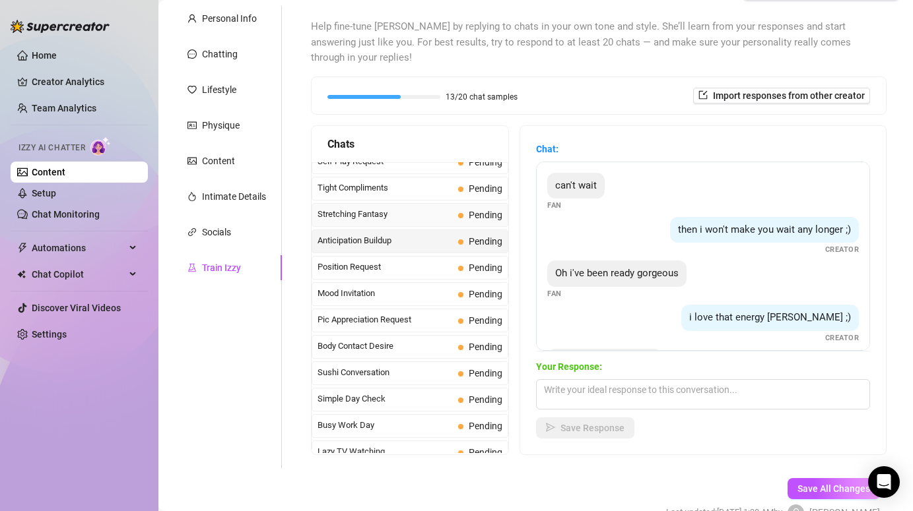
scroll to position [661, 0]
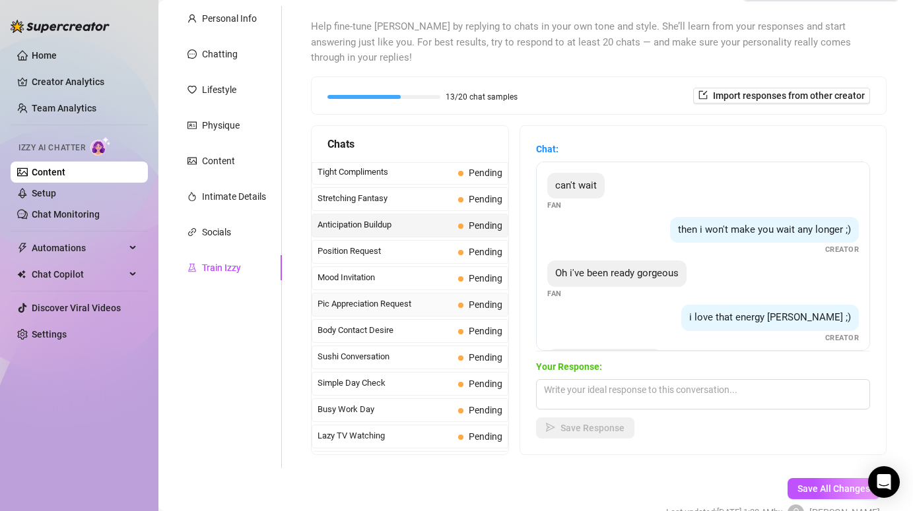
click at [346, 298] on span "Pic Appreciation Request" at bounding box center [384, 304] width 135 height 13
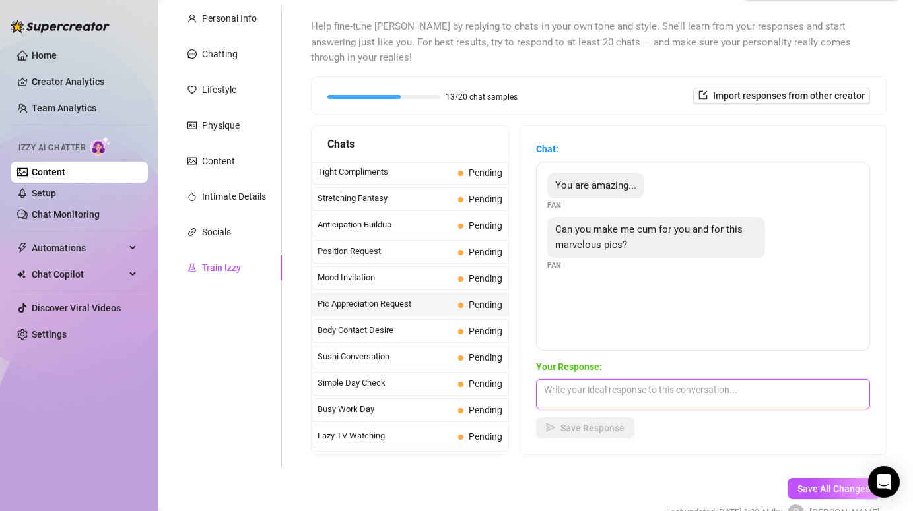
click at [552, 380] on textarea at bounding box center [703, 394] width 334 height 30
type textarea "Of course I can! Tell me exactly what you want"
click at [606, 423] on span "Save Response" at bounding box center [592, 428] width 64 height 11
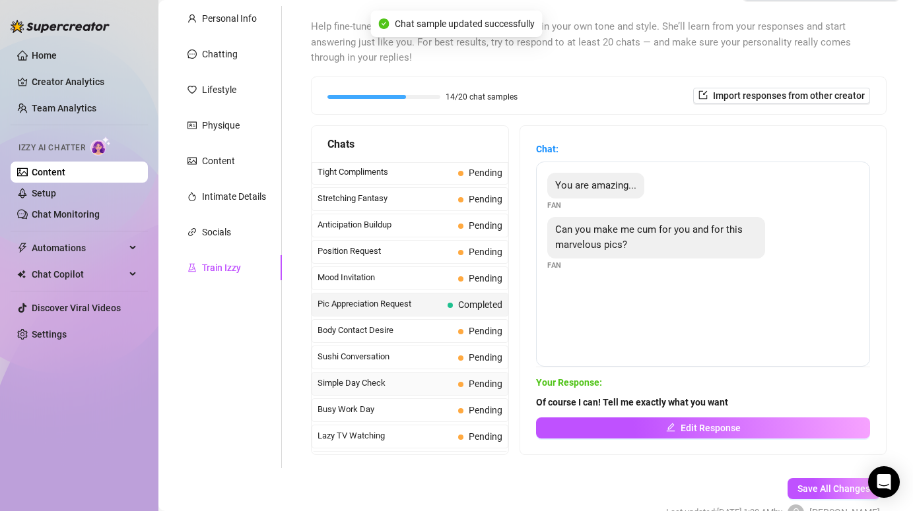
click at [397, 377] on span "Simple Day Check" at bounding box center [384, 383] width 135 height 13
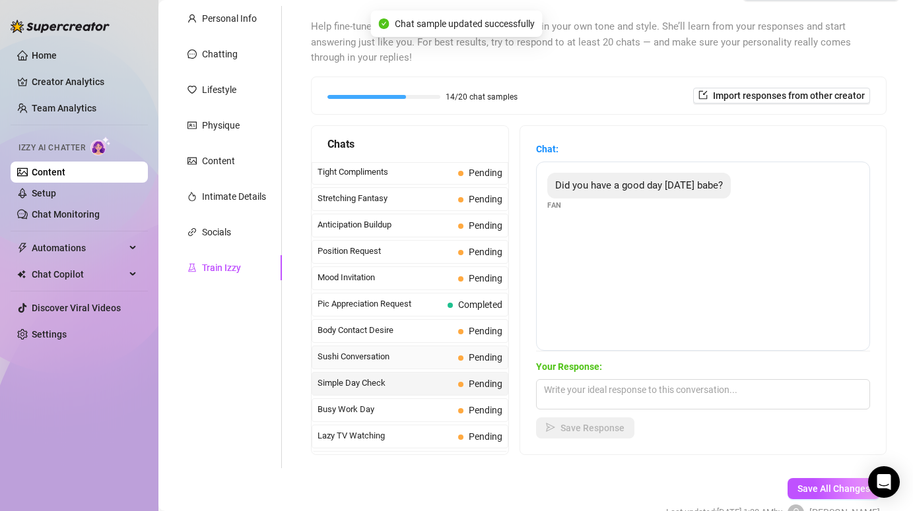
click at [392, 350] on span "Sushi Conversation" at bounding box center [384, 356] width 135 height 13
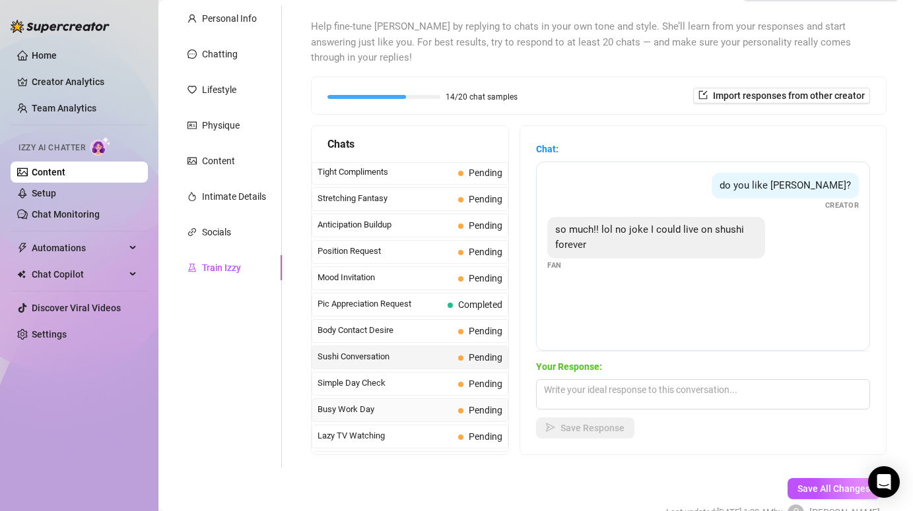
click at [383, 403] on span "Busy Work Day" at bounding box center [384, 409] width 135 height 13
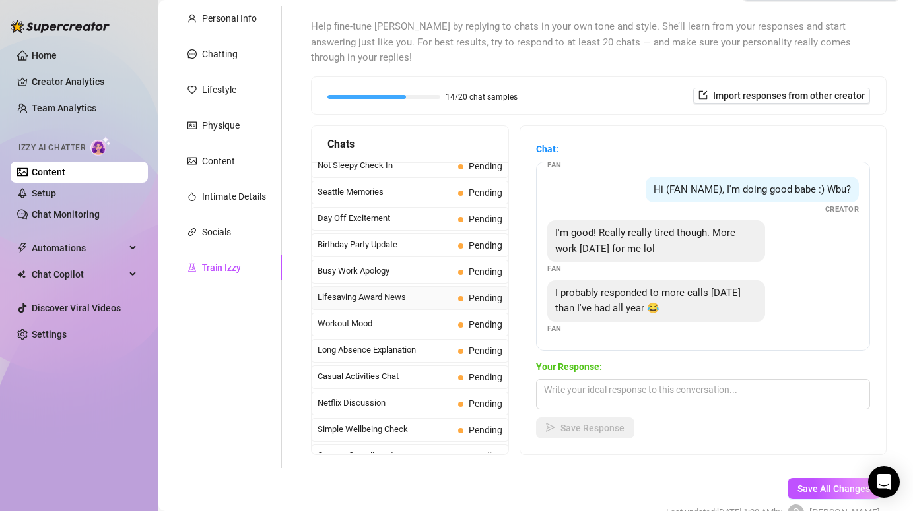
scroll to position [1041, 0]
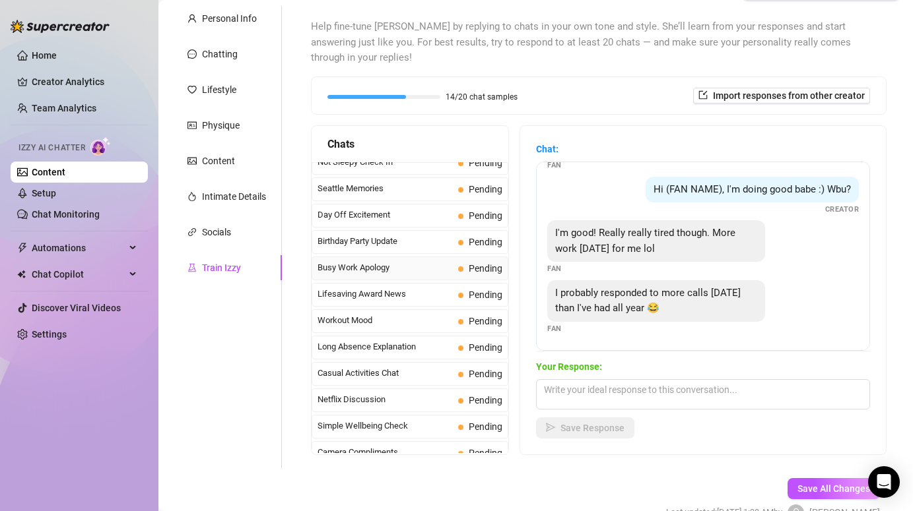
click at [388, 263] on div "Busy Work Apology Pending" at bounding box center [409, 269] width 197 height 24
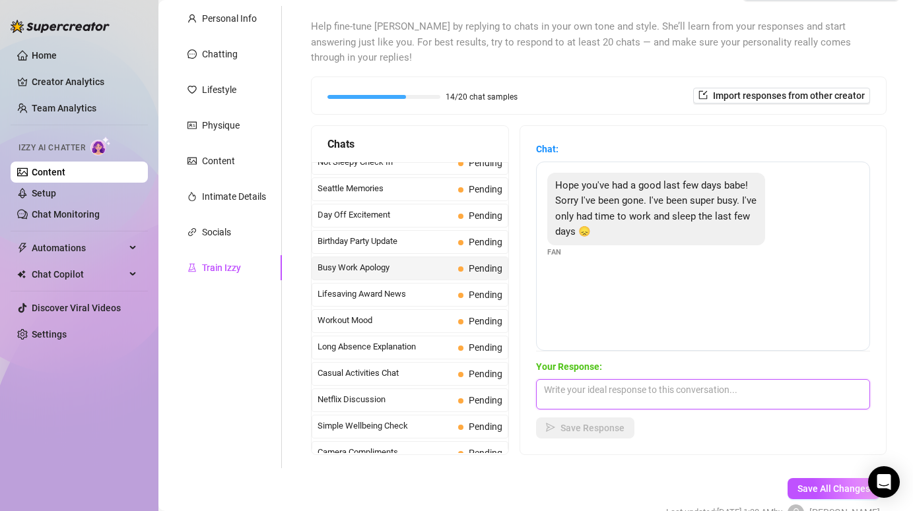
click at [568, 379] on textarea at bounding box center [703, 394] width 334 height 30
type textarea "Awe, get your rest baby! I'll be here when you're ready"
click at [593, 423] on span "Save Response" at bounding box center [592, 428] width 64 height 11
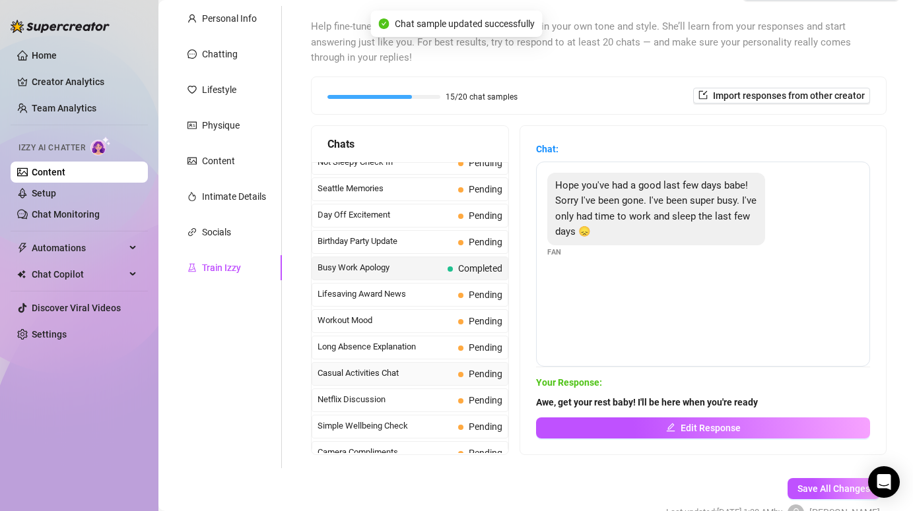
click at [390, 367] on span "Casual Activities Chat" at bounding box center [384, 373] width 135 height 13
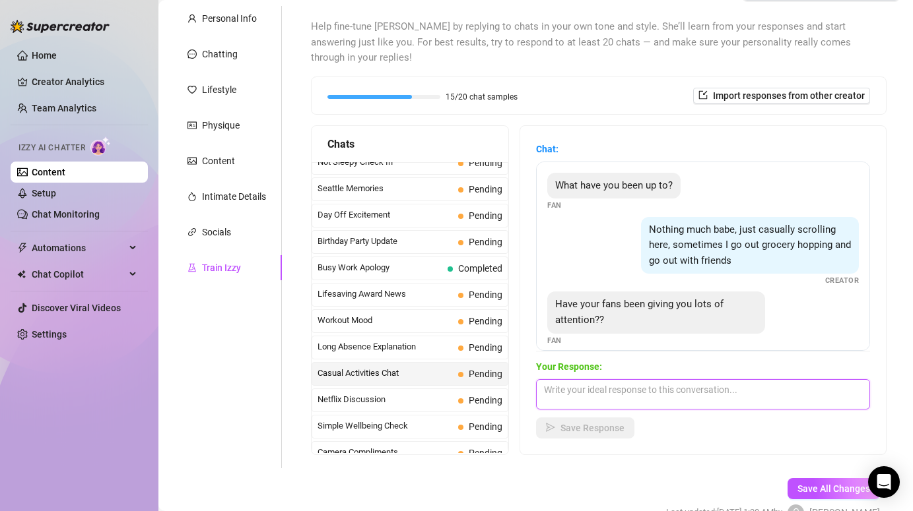
click at [576, 379] on textarea at bounding box center [703, 394] width 334 height 30
type textarea "My fans are the best :). Are you ready to give me attention?"
click at [579, 423] on span "Save Response" at bounding box center [592, 428] width 64 height 11
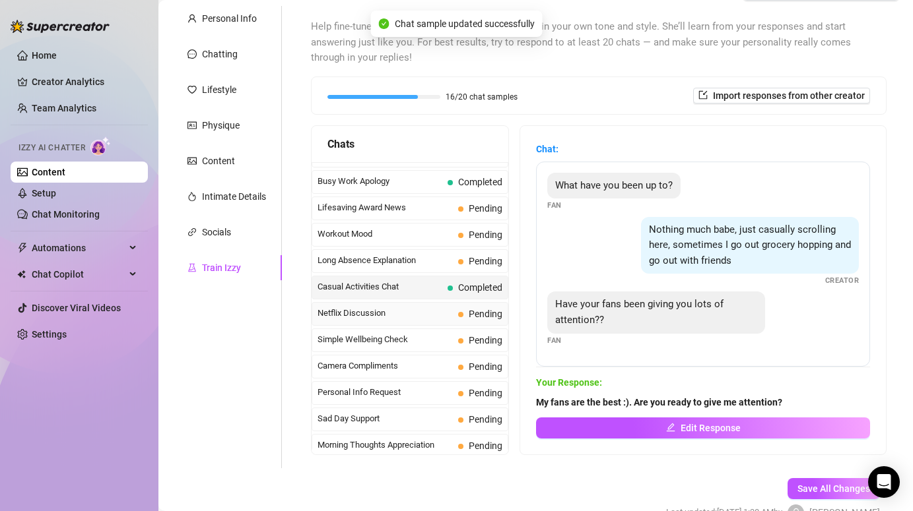
scroll to position [1140, 0]
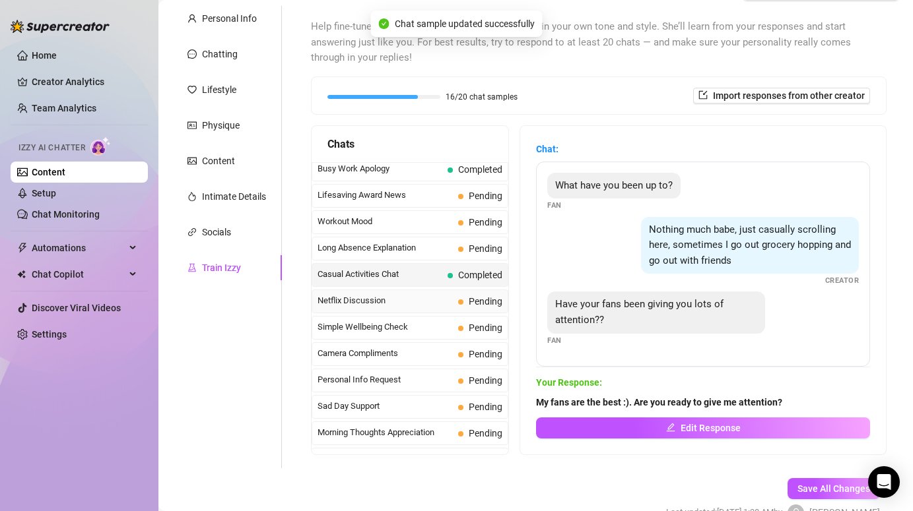
click at [385, 294] on span "Netflix Discussion" at bounding box center [384, 300] width 135 height 13
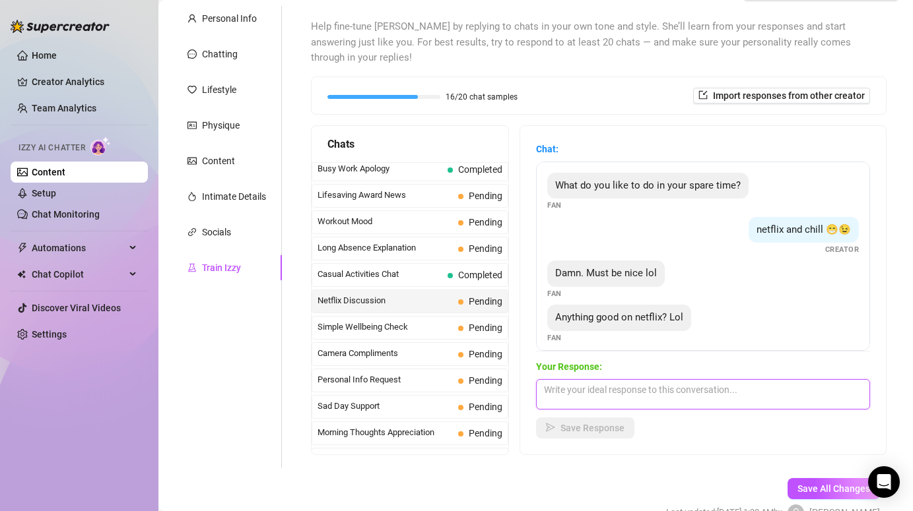
click at [581, 379] on textarea at bounding box center [703, 394] width 334 height 30
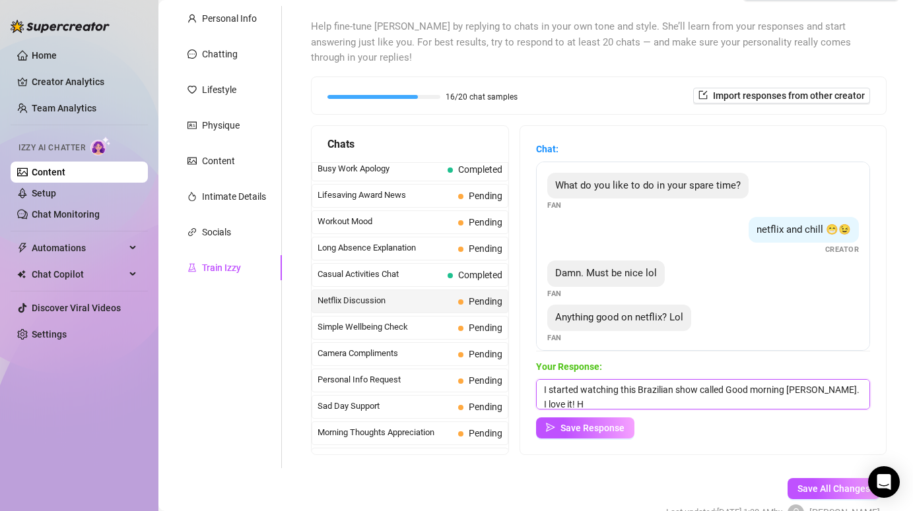
scroll to position [1, 0]
type textarea "I started watching this Brazilian show called Good morning [PERSON_NAME]. I lov…"
click at [573, 423] on span "Save Response" at bounding box center [592, 428] width 64 height 11
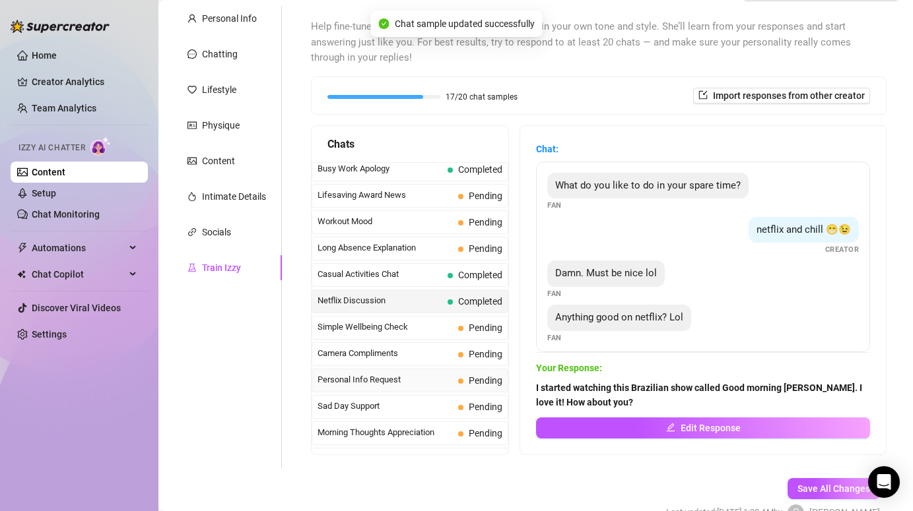
click at [398, 374] on span "Personal Info Request" at bounding box center [384, 380] width 135 height 13
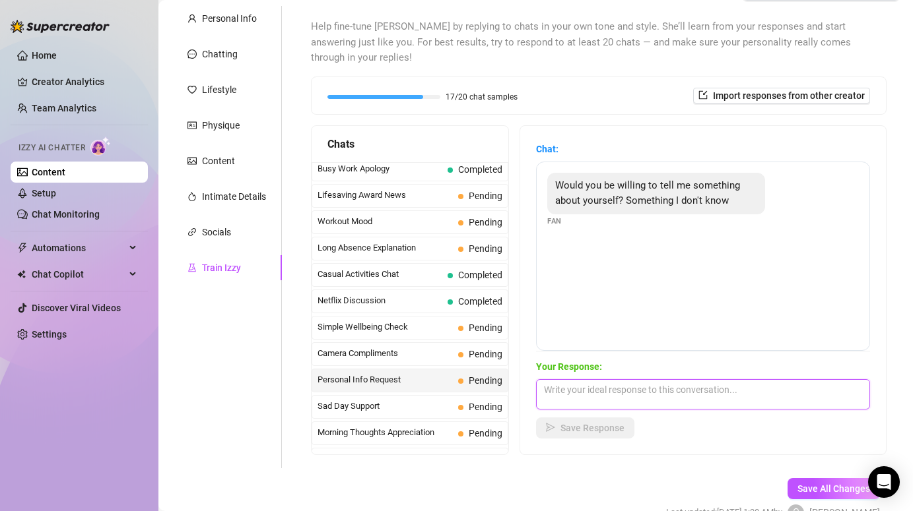
click at [576, 379] on textarea at bounding box center [703, 394] width 334 height 30
type textarea "Of course babe, ask away!"
click at [583, 423] on span "Save Response" at bounding box center [592, 428] width 64 height 11
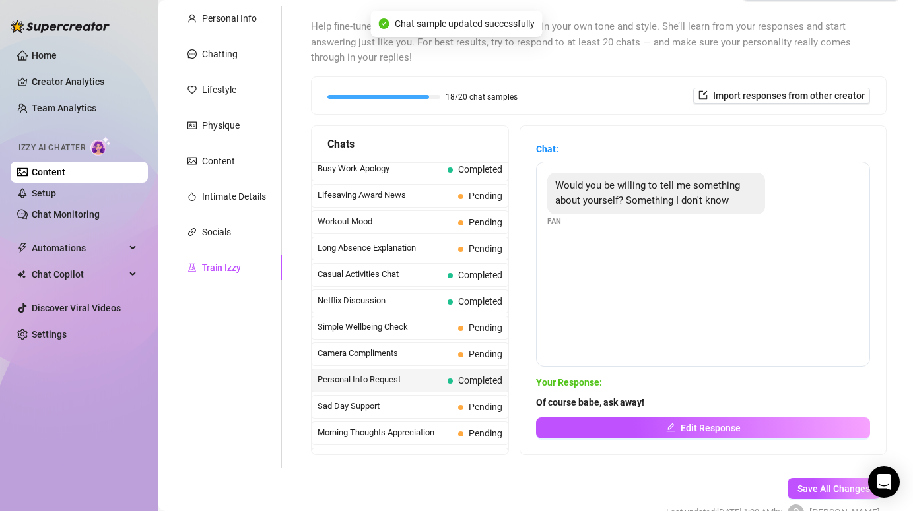
scroll to position [1185, 0]
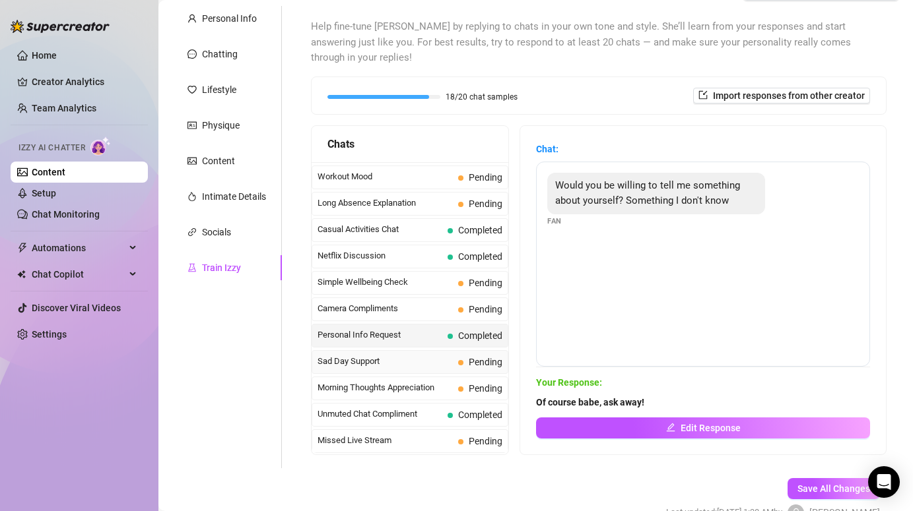
click at [410, 355] on span "Sad Day Support" at bounding box center [384, 361] width 135 height 13
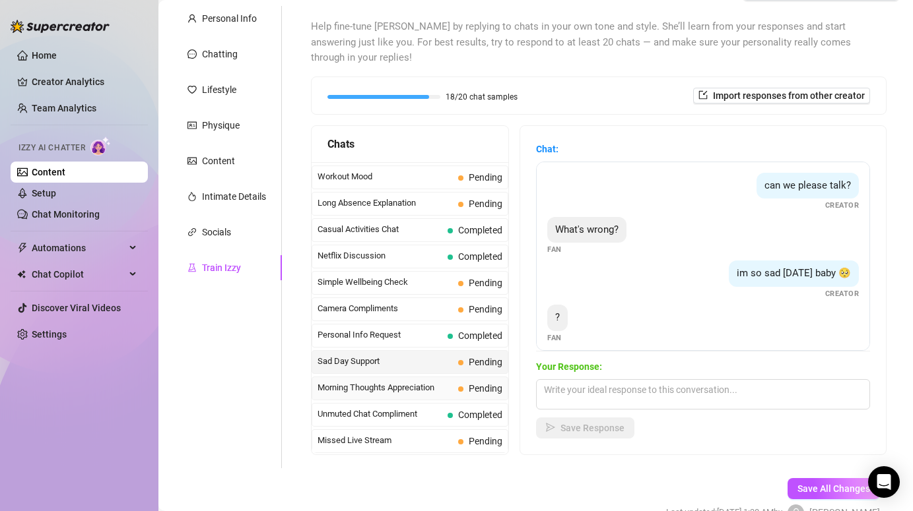
click at [397, 381] on span "Morning Thoughts Appreciation" at bounding box center [384, 387] width 135 height 13
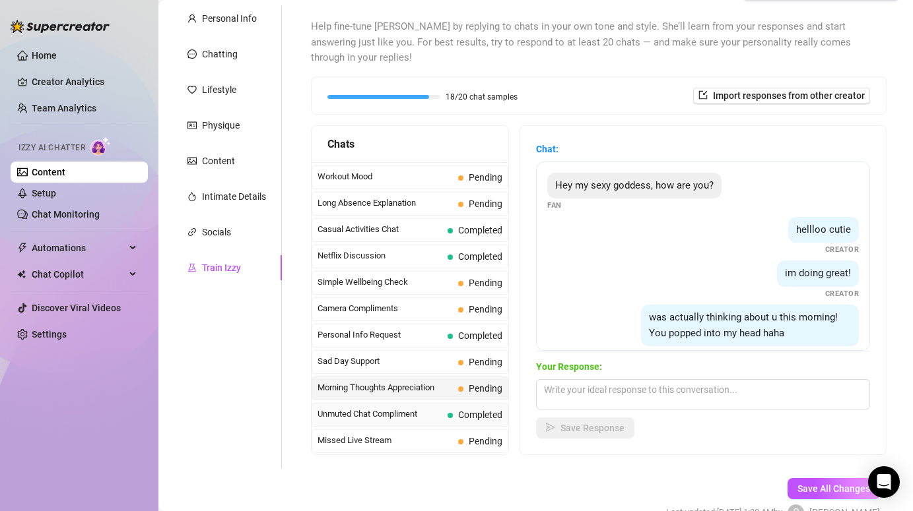
click at [401, 408] on span "Unmuted Chat Compliment" at bounding box center [379, 414] width 125 height 13
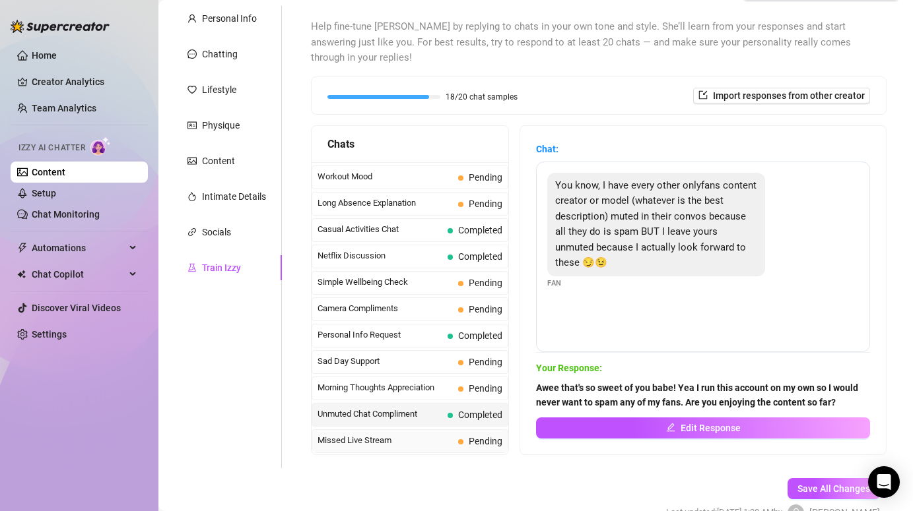
click at [379, 434] on span "Missed Live Stream" at bounding box center [384, 440] width 135 height 13
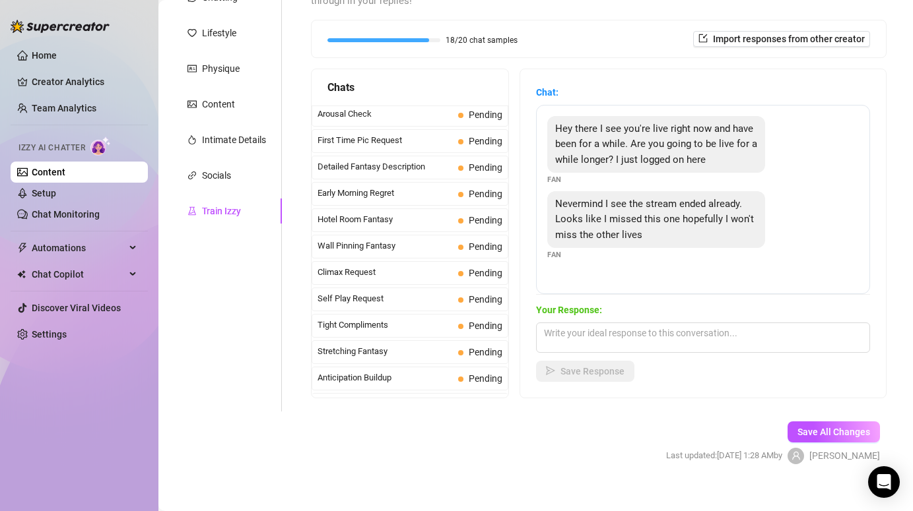
scroll to position [0, 0]
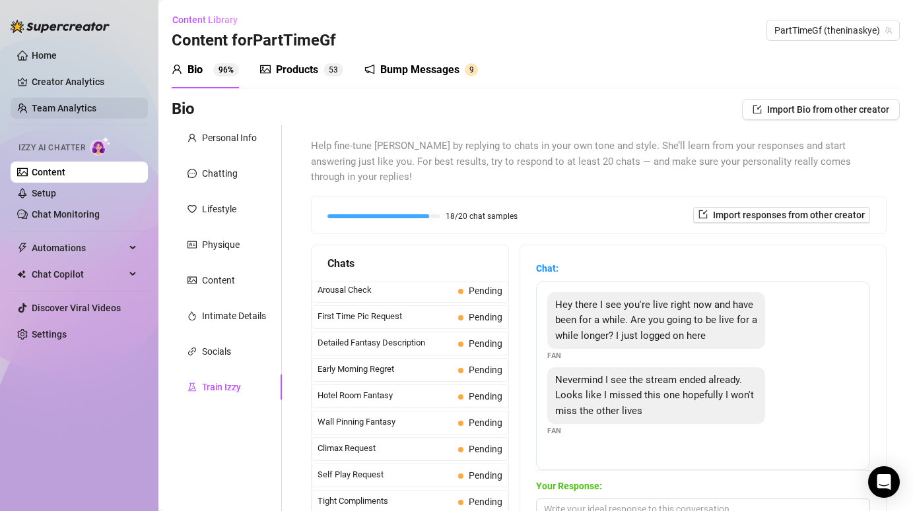
click at [73, 114] on link "Team Analytics" at bounding box center [64, 108] width 65 height 11
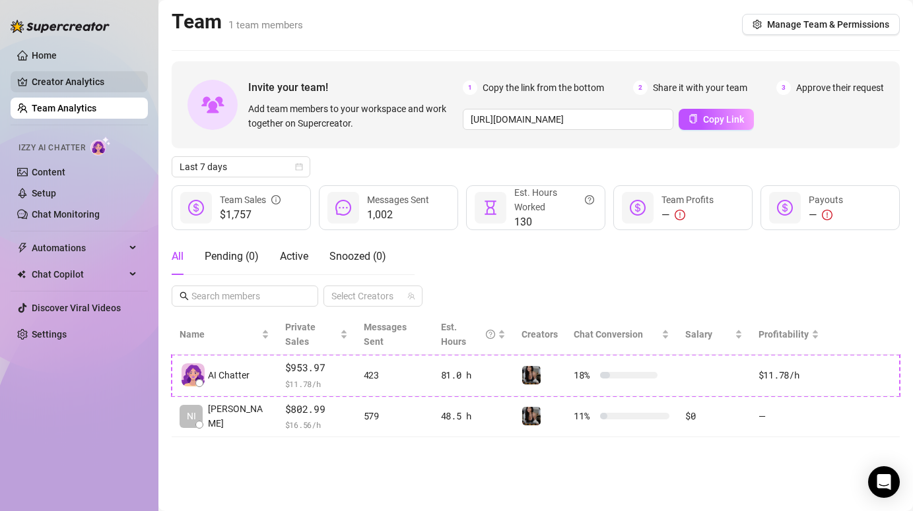
click at [63, 82] on link "Creator Analytics" at bounding box center [85, 81] width 106 height 21
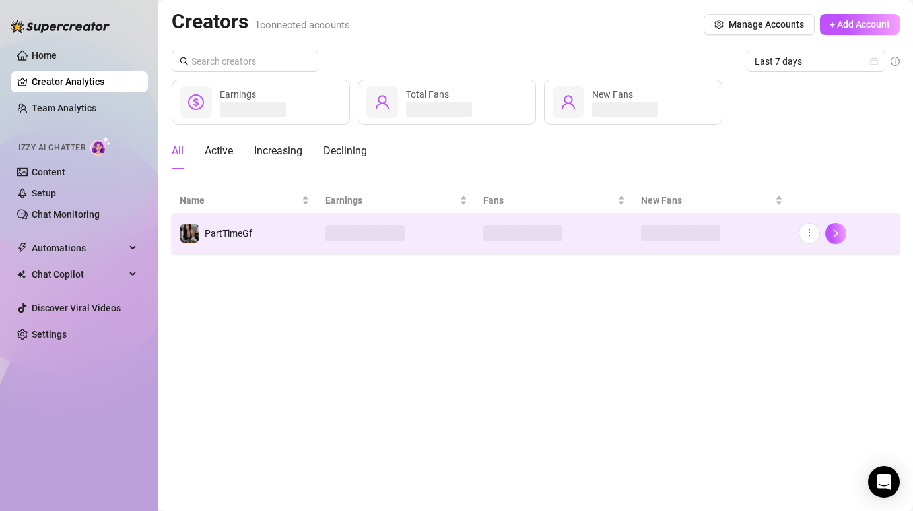
click at [262, 228] on td "PartTimeGf" at bounding box center [245, 234] width 146 height 40
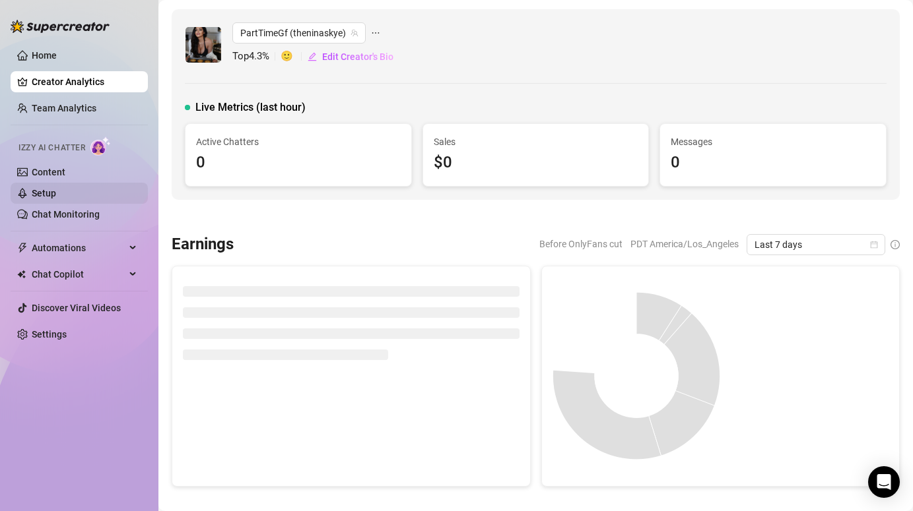
click at [53, 198] on link "Setup" at bounding box center [44, 193] width 24 height 11
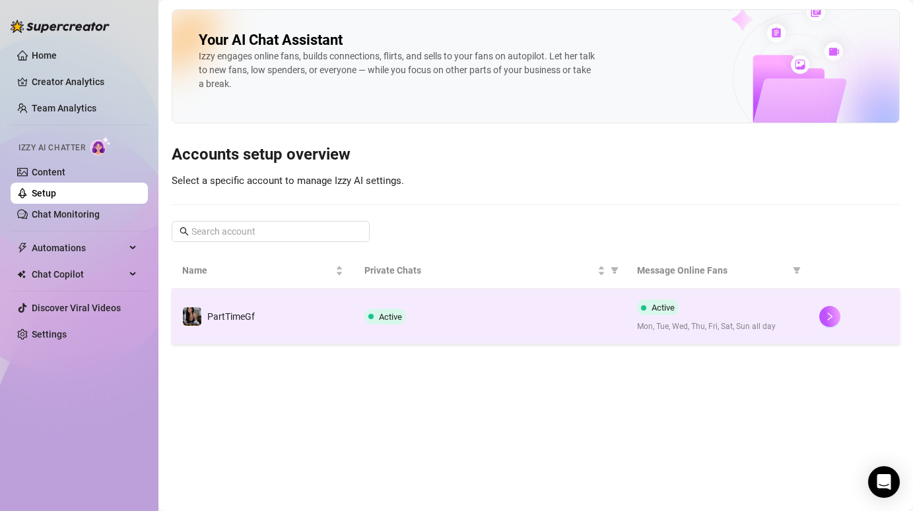
click at [275, 305] on td "PartTimeGf" at bounding box center [263, 316] width 182 height 55
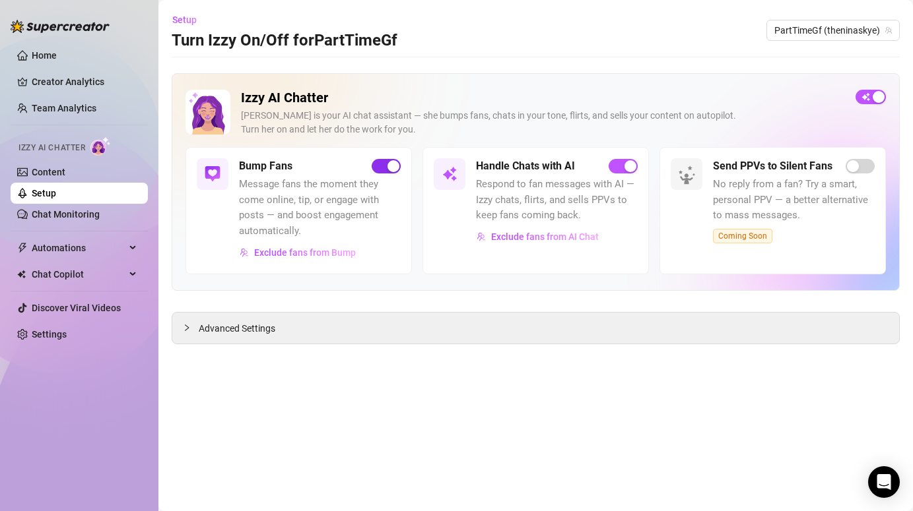
click at [395, 164] on div "button" at bounding box center [393, 166] width 12 height 12
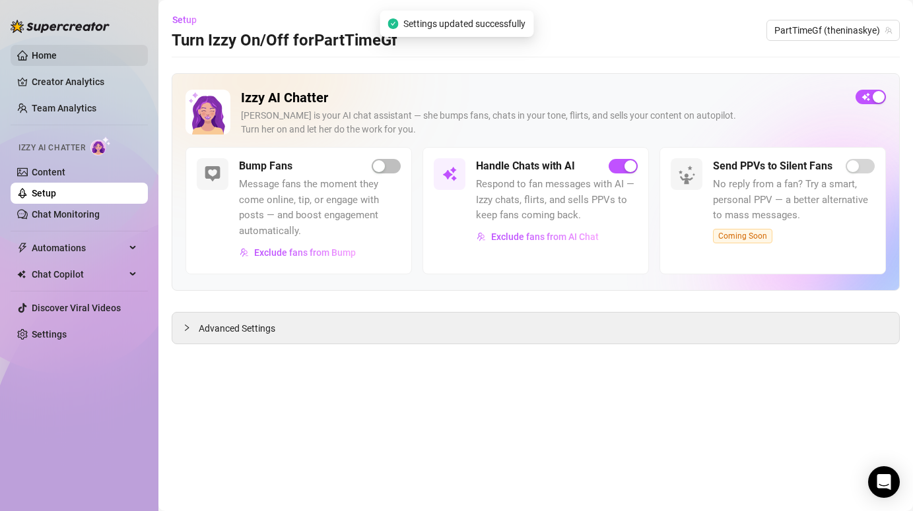
click at [46, 51] on link "Home" at bounding box center [44, 55] width 25 height 11
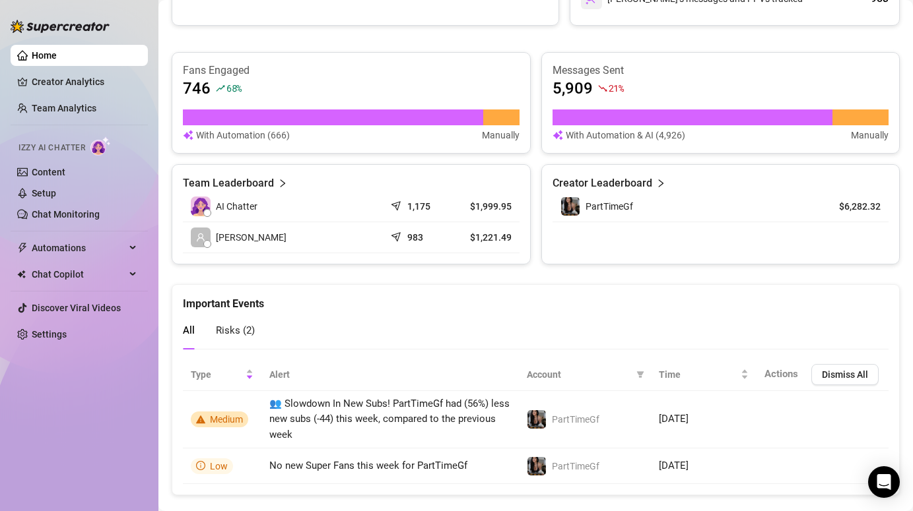
scroll to position [839, 0]
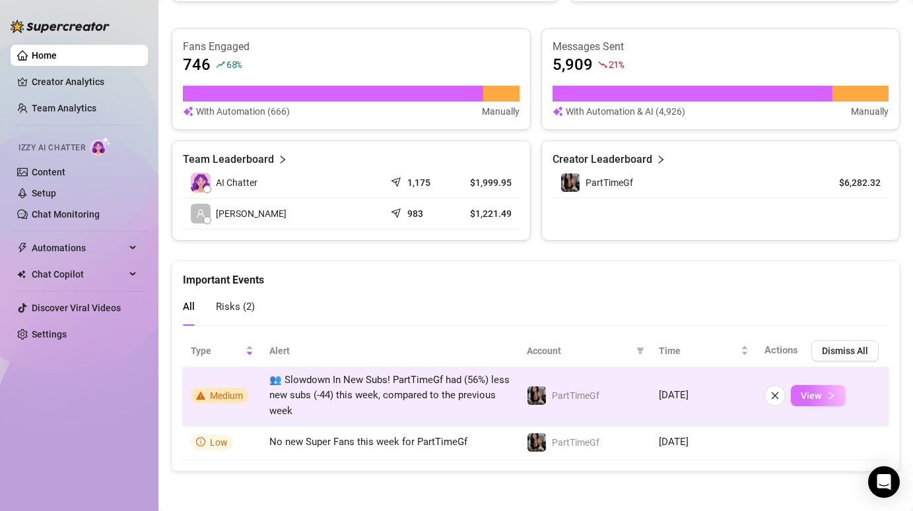
click at [814, 403] on button "View" at bounding box center [818, 395] width 55 height 21
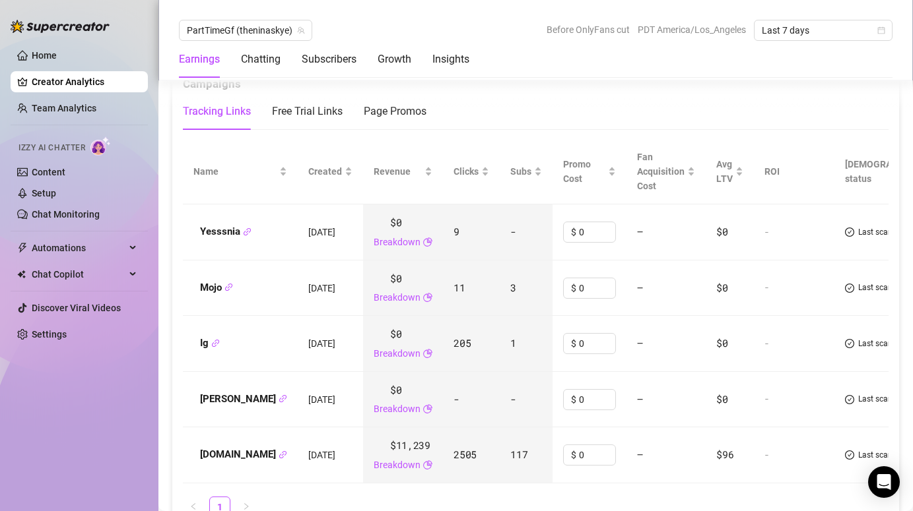
scroll to position [1422, 0]
click at [304, 117] on div "Free Trial Links" at bounding box center [307, 111] width 71 height 16
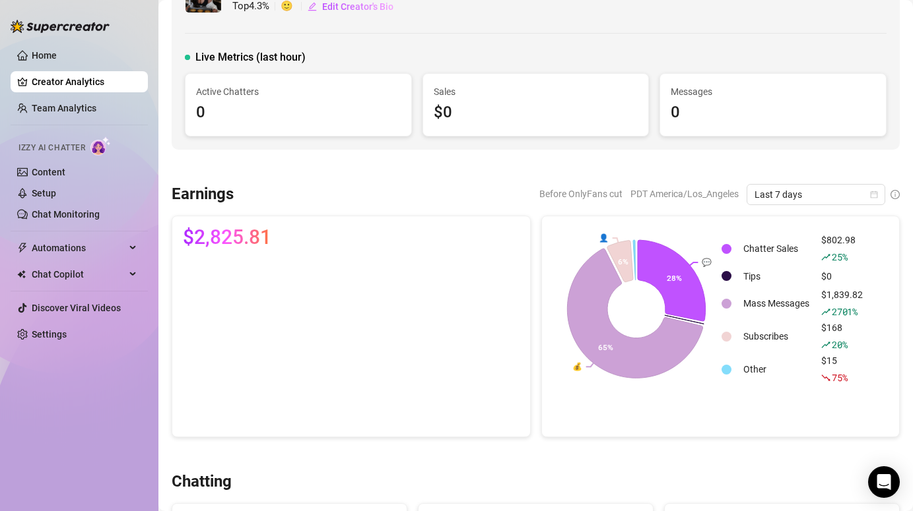
scroll to position [0, 0]
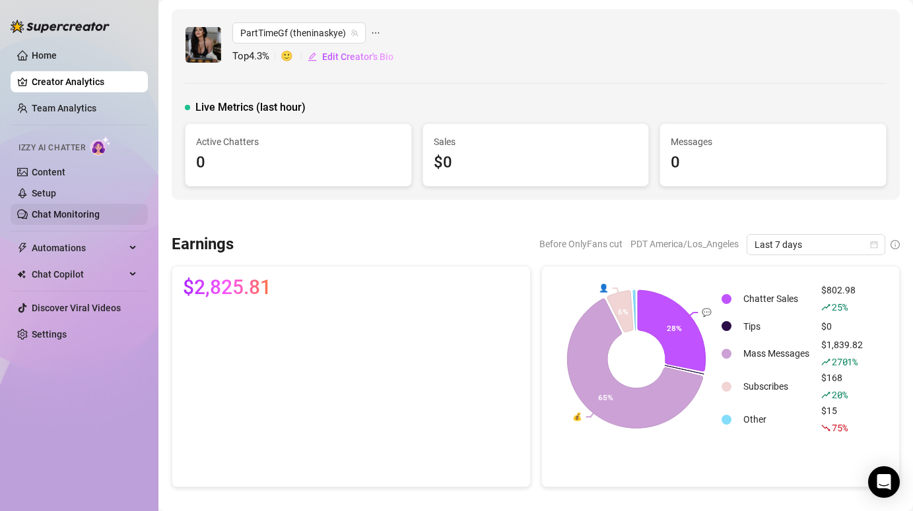
click at [47, 214] on link "Chat Monitoring" at bounding box center [66, 214] width 68 height 11
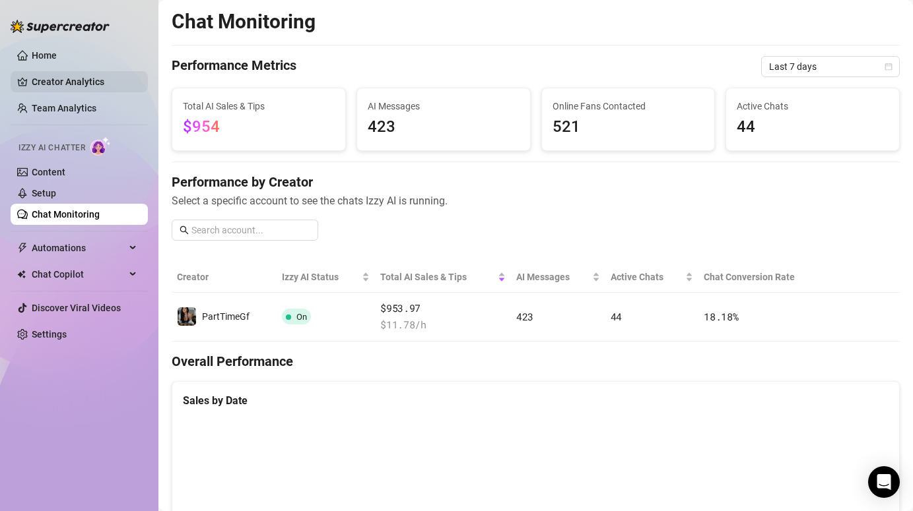
click at [43, 83] on link "Creator Analytics" at bounding box center [85, 81] width 106 height 21
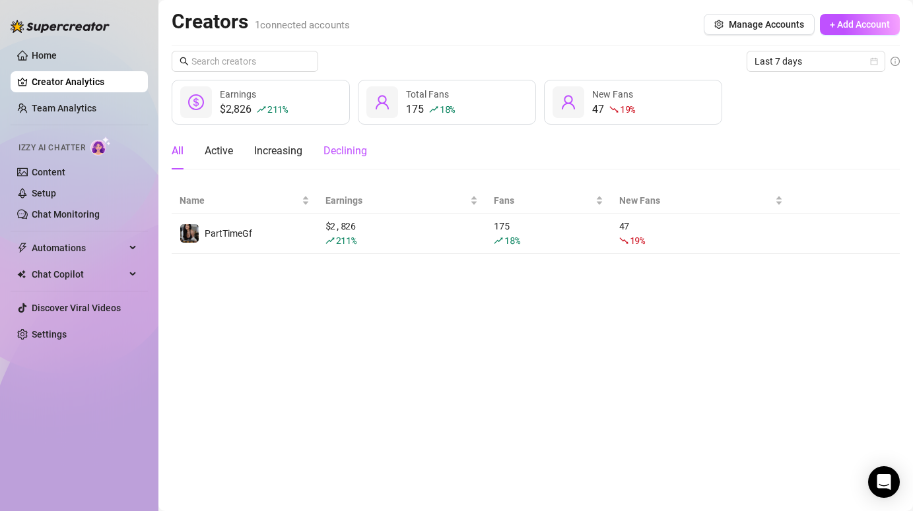
click at [339, 150] on div "Declining" at bounding box center [345, 151] width 44 height 16
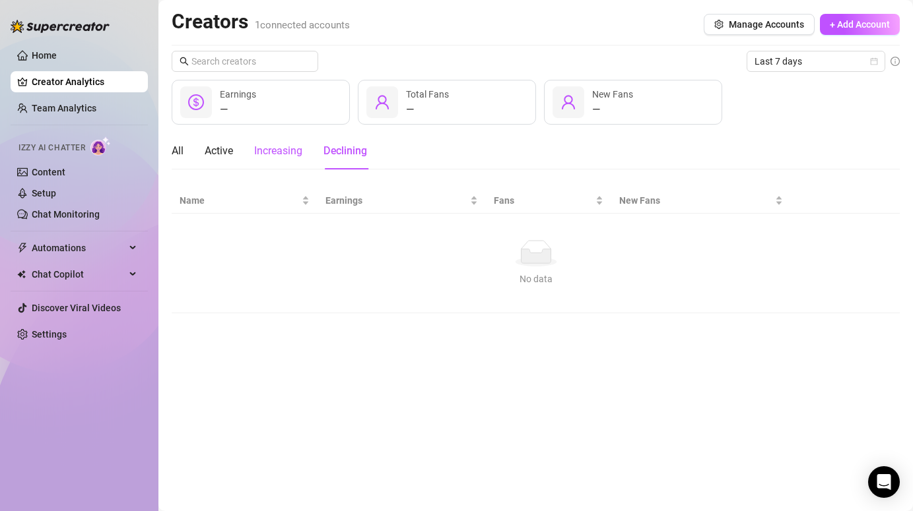
click at [278, 152] on div "Increasing" at bounding box center [278, 151] width 48 height 16
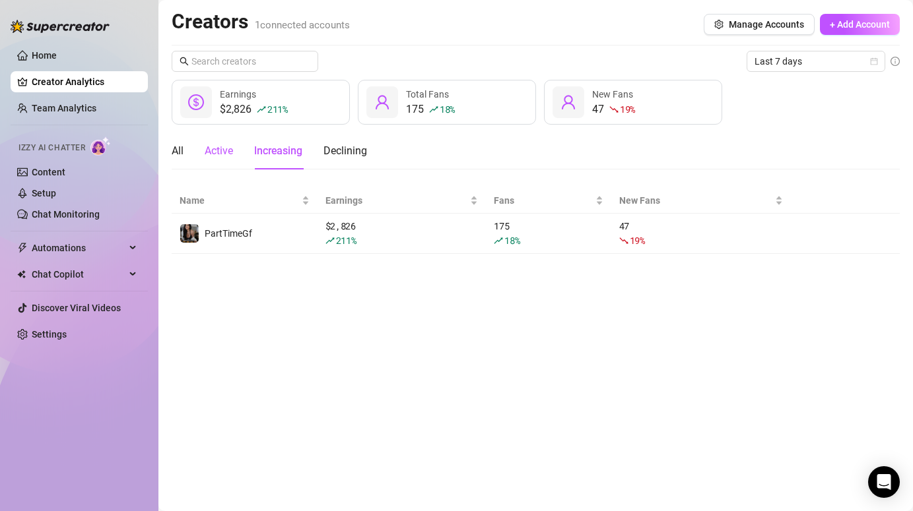
click at [220, 150] on div "Active" at bounding box center [219, 151] width 28 height 16
click at [177, 154] on div "All" at bounding box center [178, 151] width 12 height 16
